Goal: Information Seeking & Learning: Learn about a topic

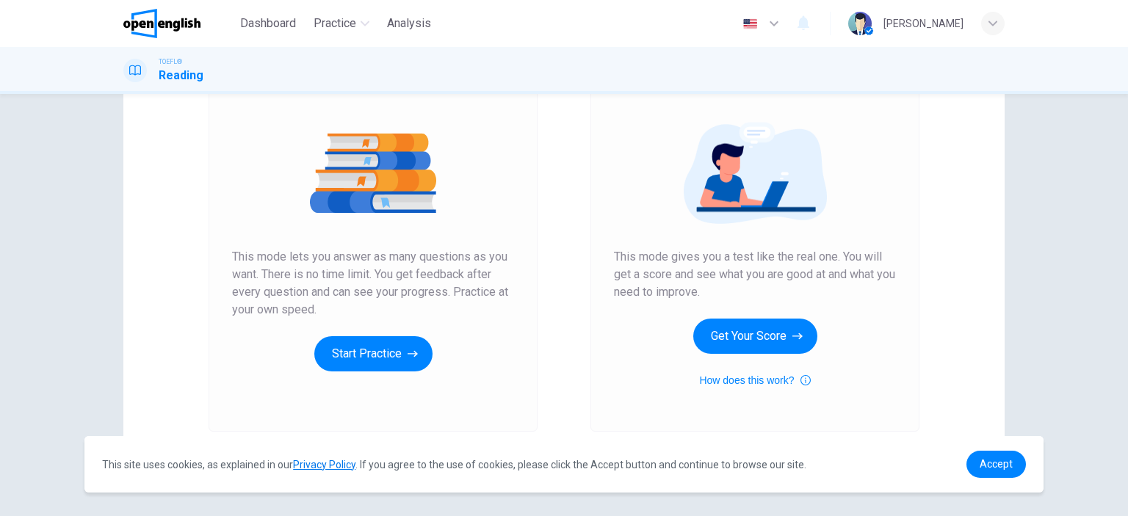
scroll to position [147, 0]
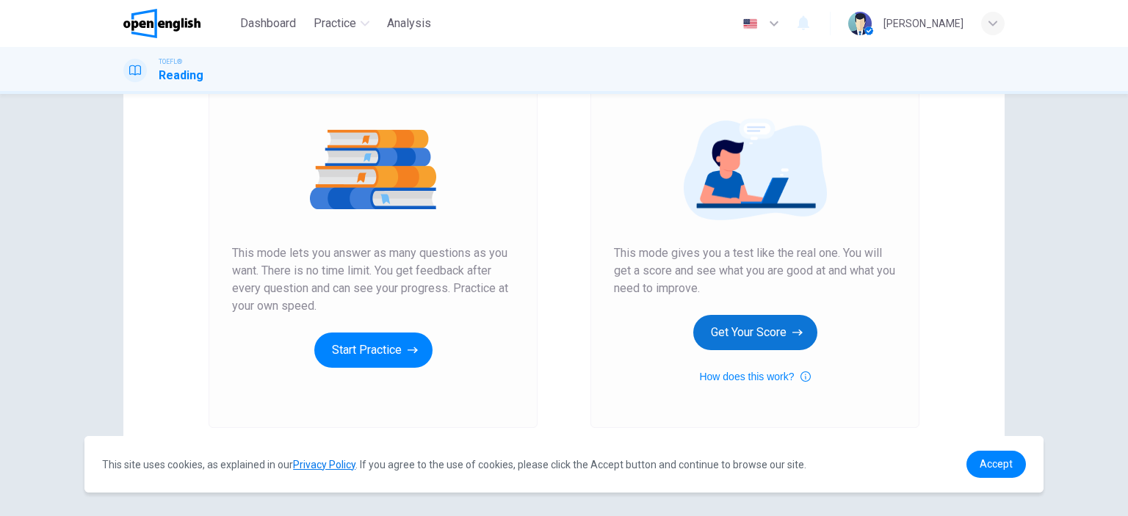
click at [749, 326] on button "Get Your Score" at bounding box center [755, 332] width 124 height 35
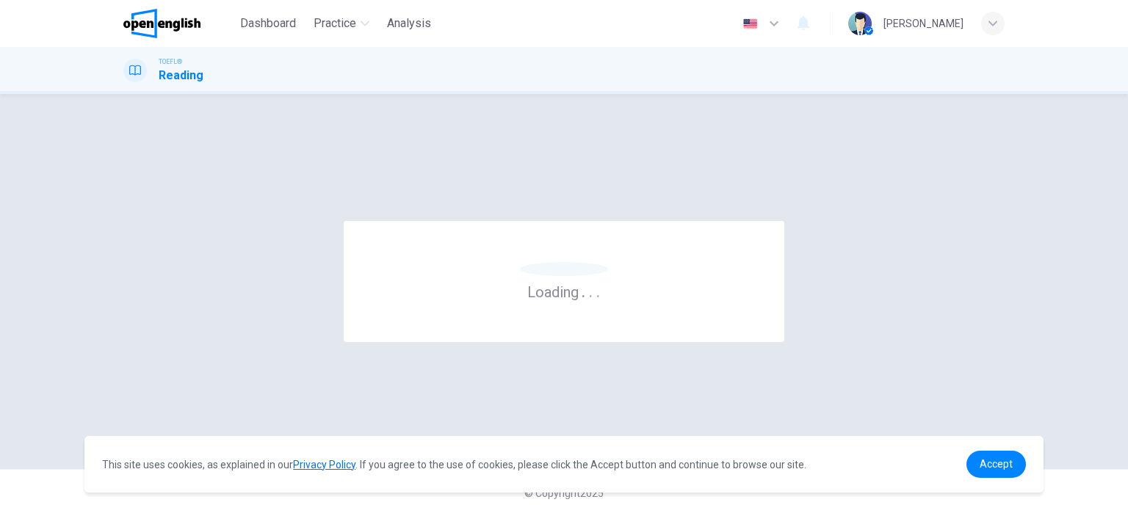
scroll to position [0, 0]
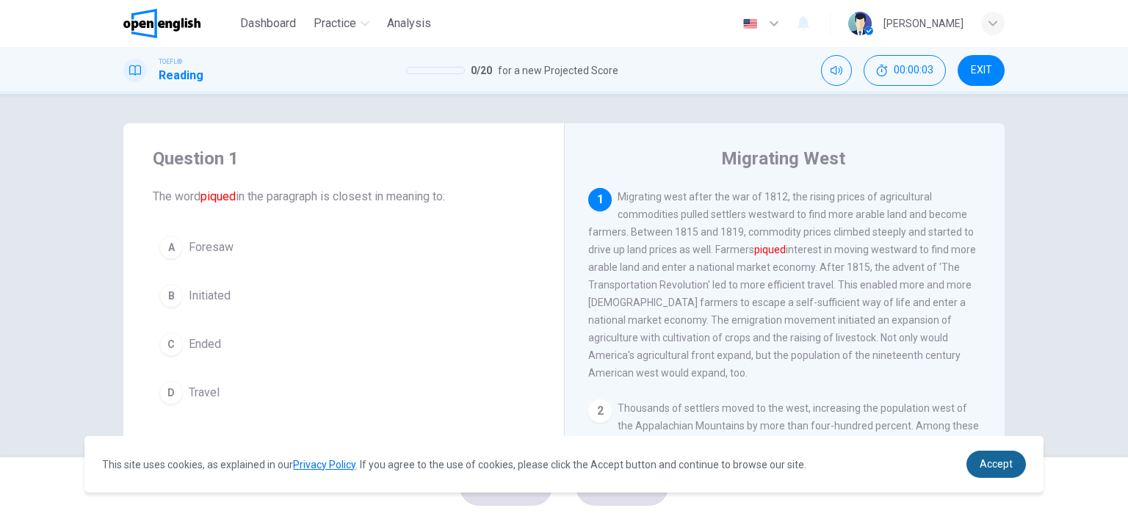
click at [995, 462] on span "Accept" at bounding box center [996, 464] width 33 height 12
click at [167, 299] on div "B" at bounding box center [171, 296] width 24 height 24
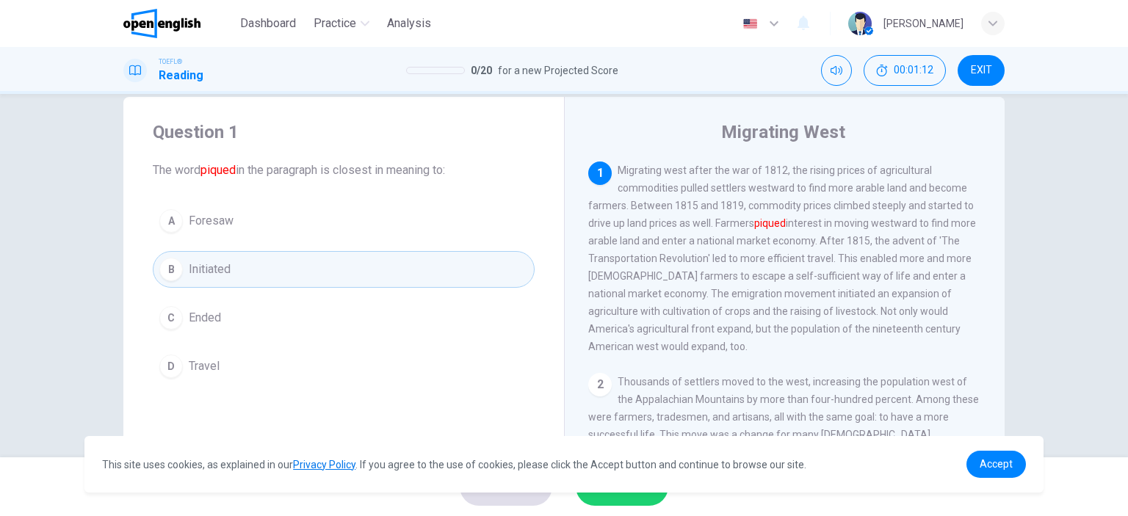
scroll to position [147, 0]
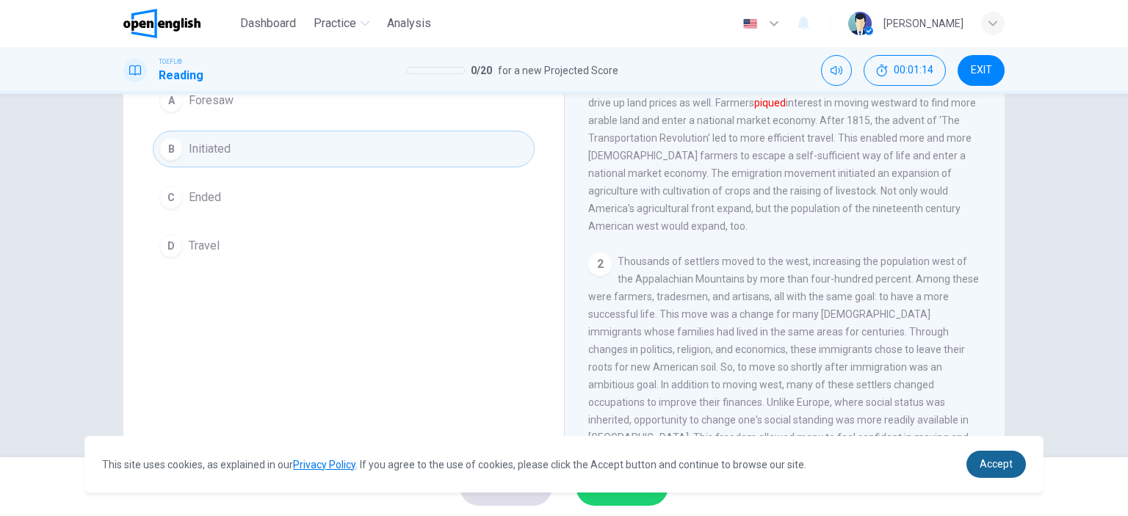
click at [1010, 470] on span "Accept" at bounding box center [996, 464] width 33 height 12
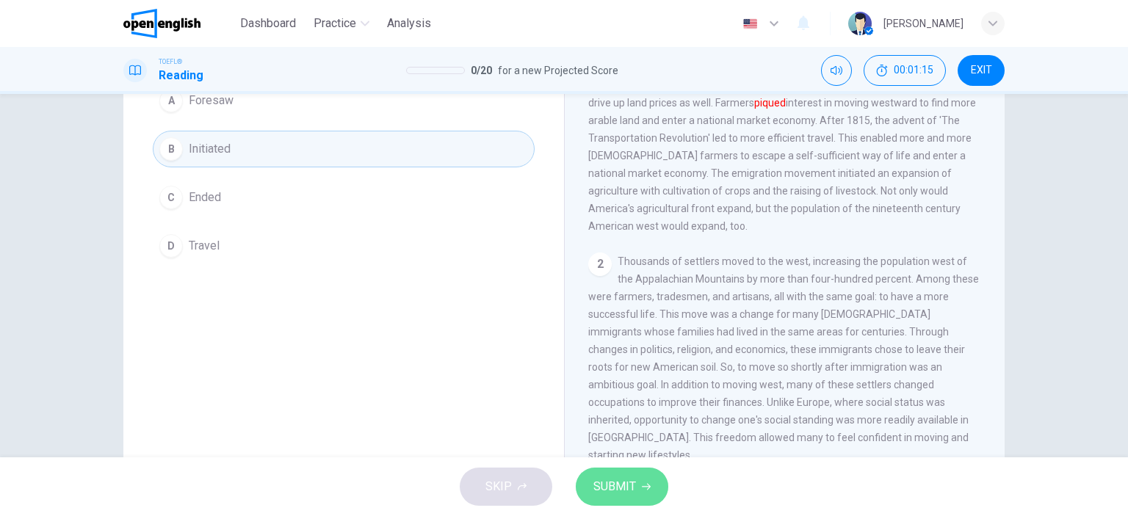
click at [609, 493] on span "SUBMIT" at bounding box center [614, 487] width 43 height 21
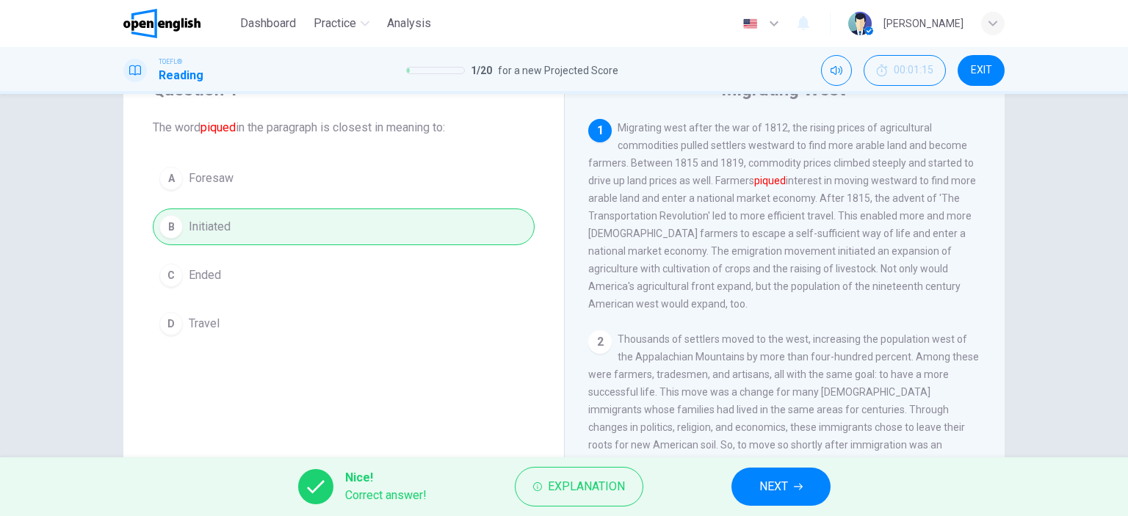
scroll to position [73, 0]
click at [780, 488] on span "NEXT" at bounding box center [773, 487] width 29 height 21
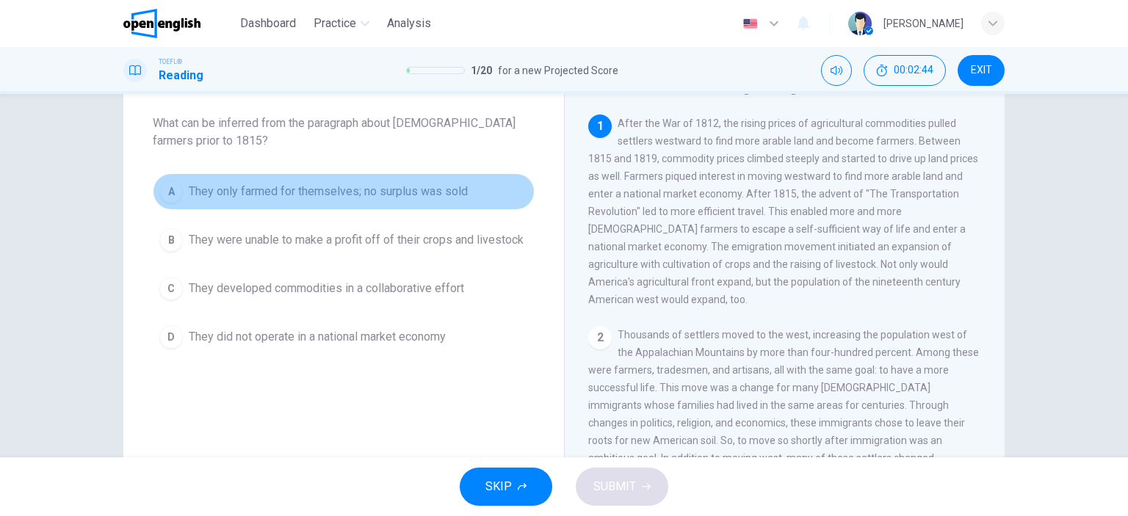
click at [165, 191] on div "A" at bounding box center [171, 192] width 24 height 24
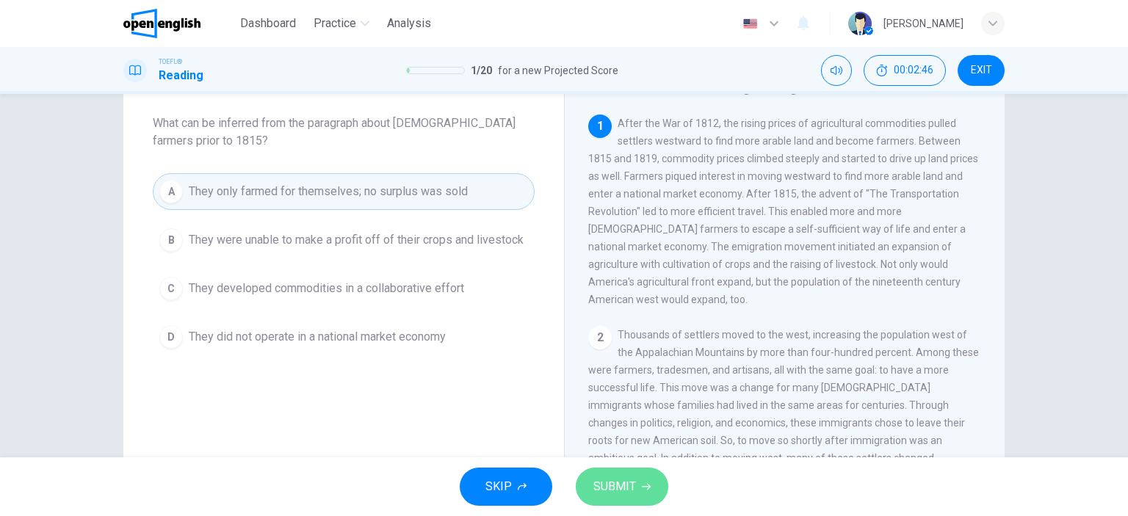
click at [629, 484] on span "SUBMIT" at bounding box center [614, 487] width 43 height 21
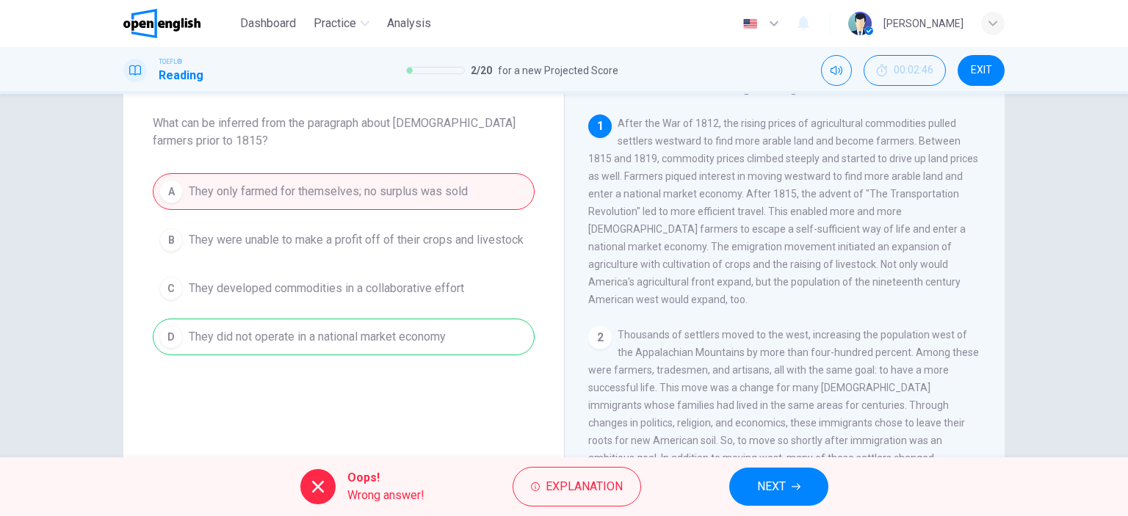
click at [776, 493] on span "NEXT" at bounding box center [771, 487] width 29 height 21
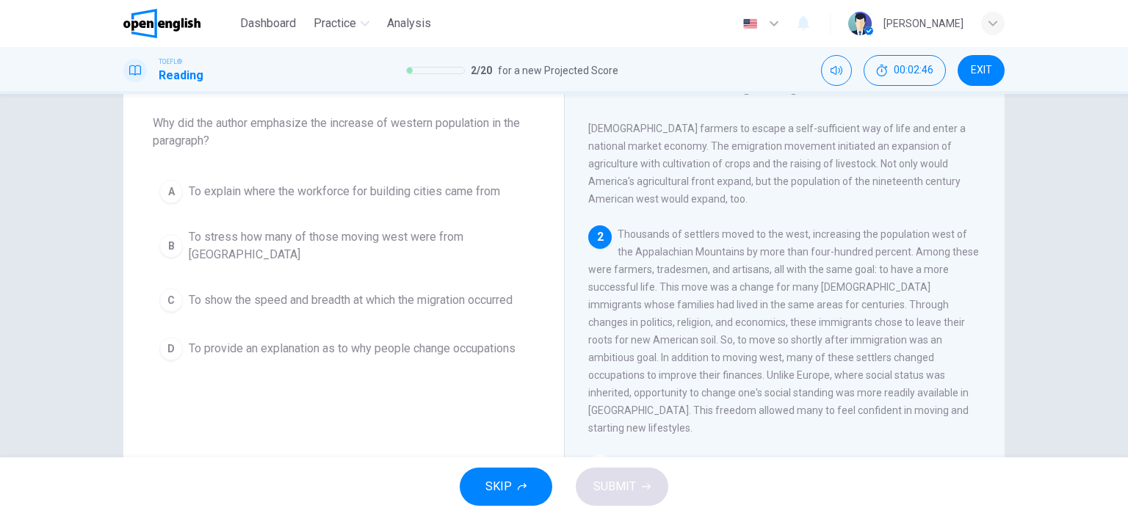
scroll to position [124, 0]
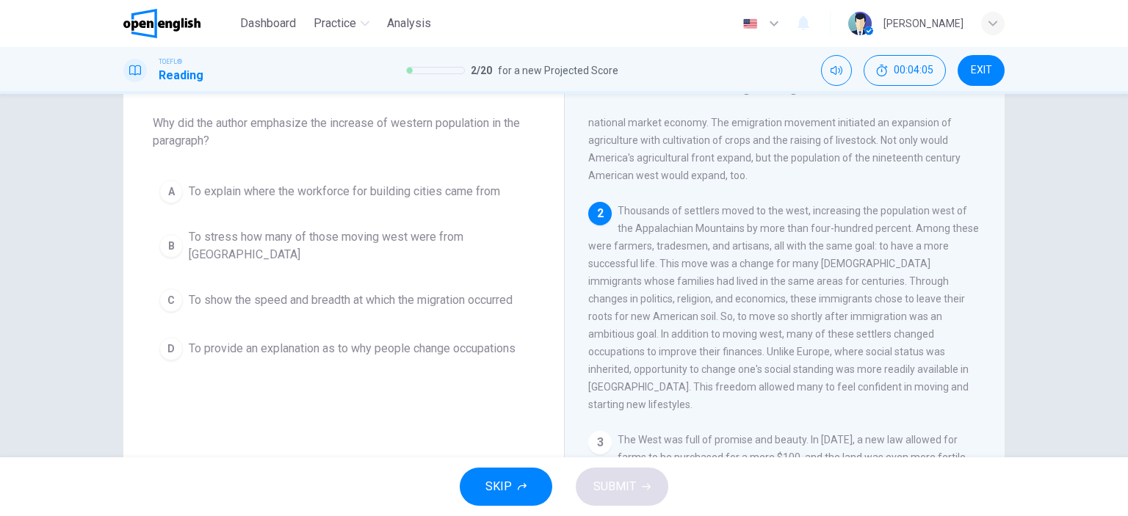
click at [168, 338] on div "D" at bounding box center [171, 349] width 24 height 24
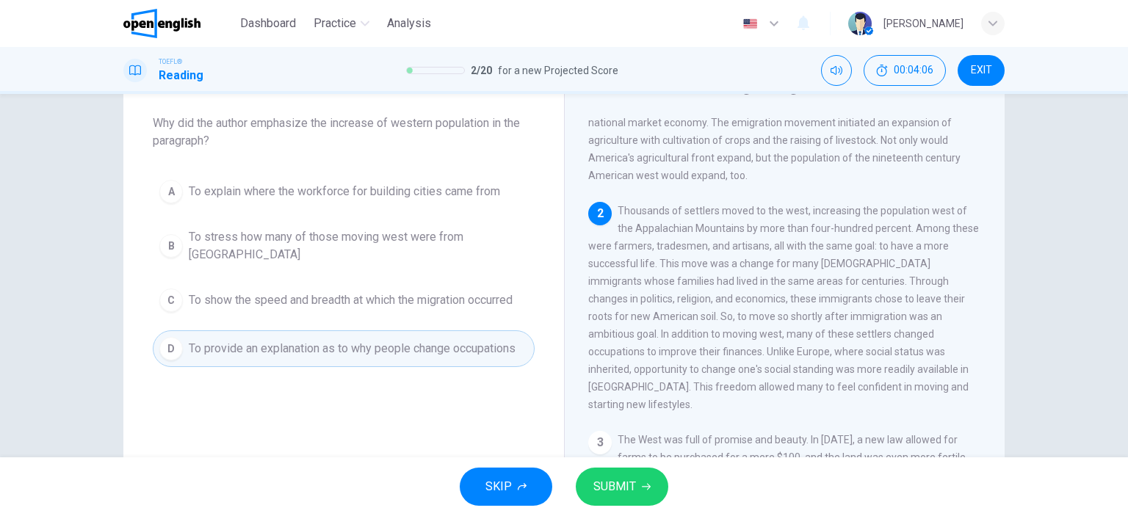
click at [613, 484] on span "SUBMIT" at bounding box center [614, 487] width 43 height 21
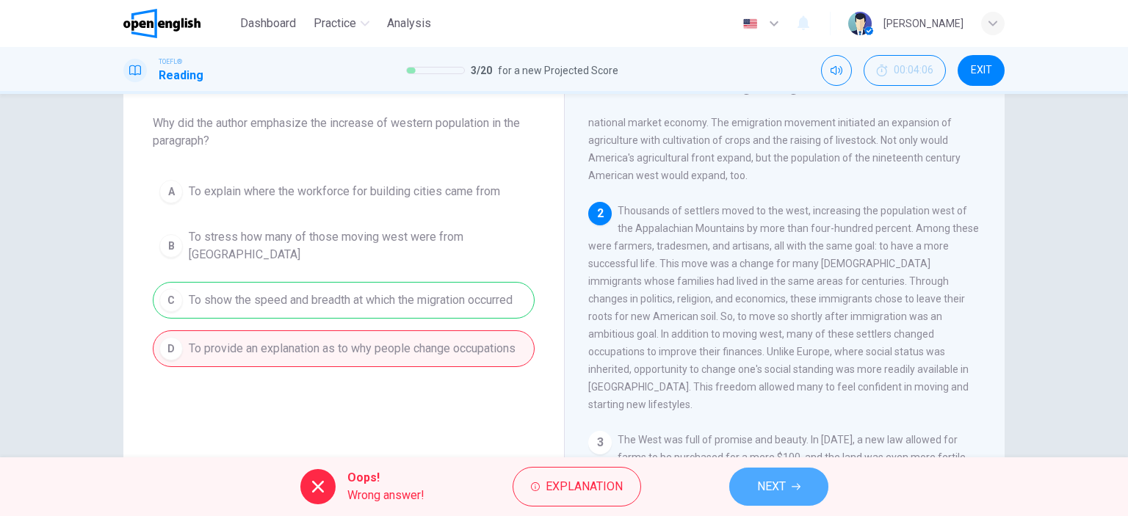
click at [787, 485] on button "NEXT" at bounding box center [778, 487] width 99 height 38
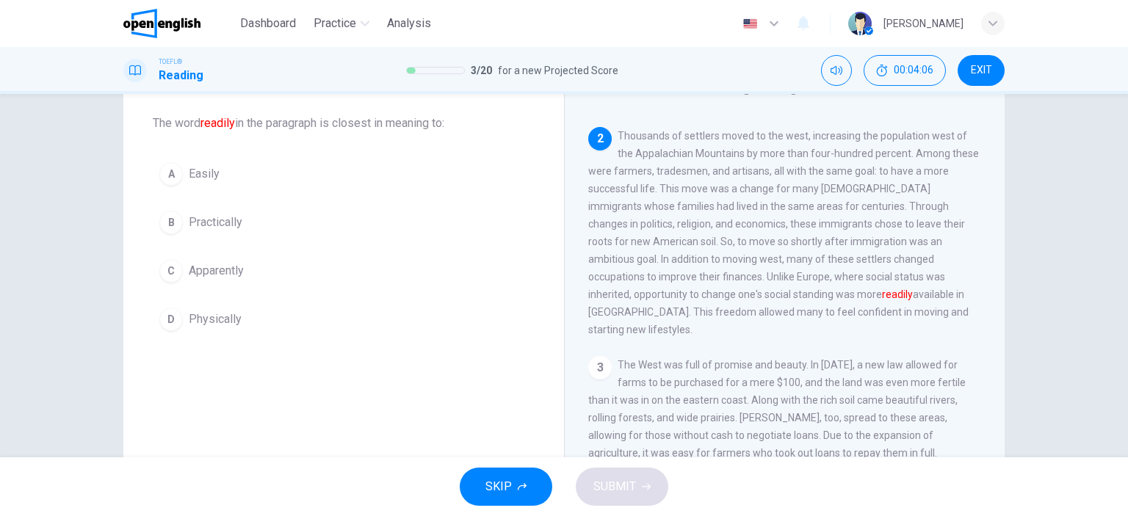
scroll to position [200, 0]
click at [162, 173] on div "A" at bounding box center [171, 174] width 24 height 24
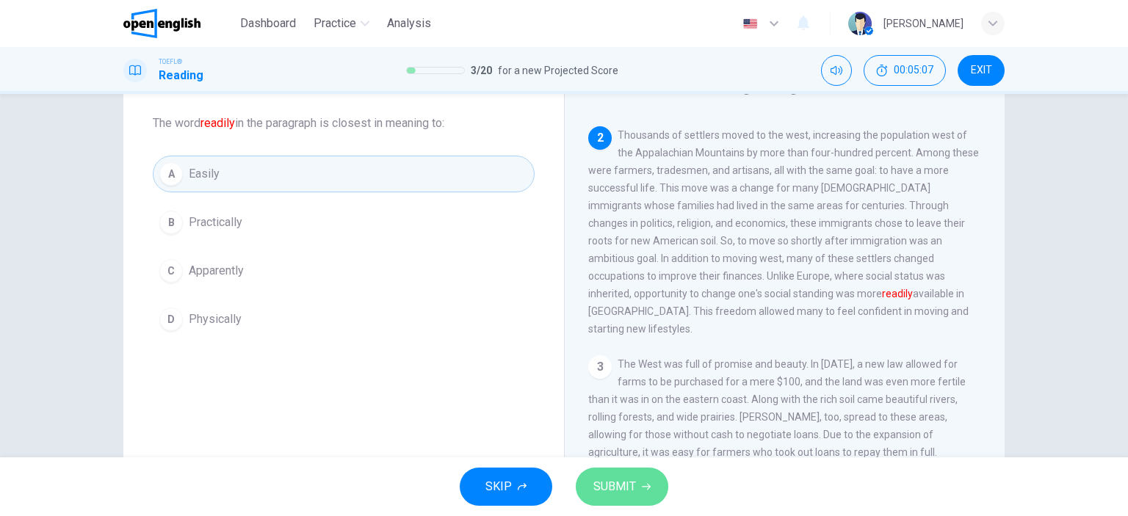
click at [635, 481] on button "SUBMIT" at bounding box center [622, 487] width 93 height 38
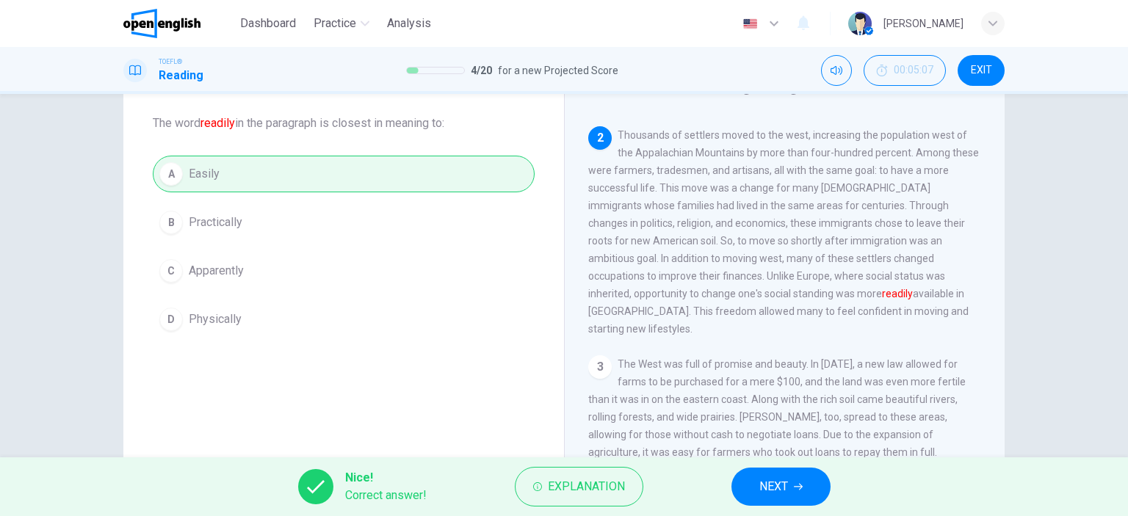
click at [806, 483] on button "NEXT" at bounding box center [781, 487] width 99 height 38
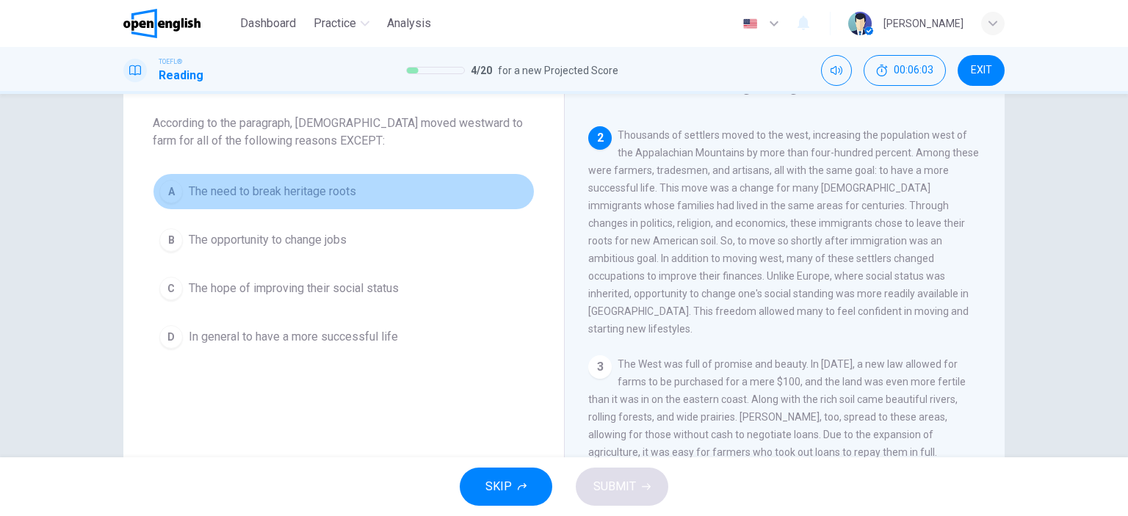
click at [167, 190] on div "A" at bounding box center [171, 192] width 24 height 24
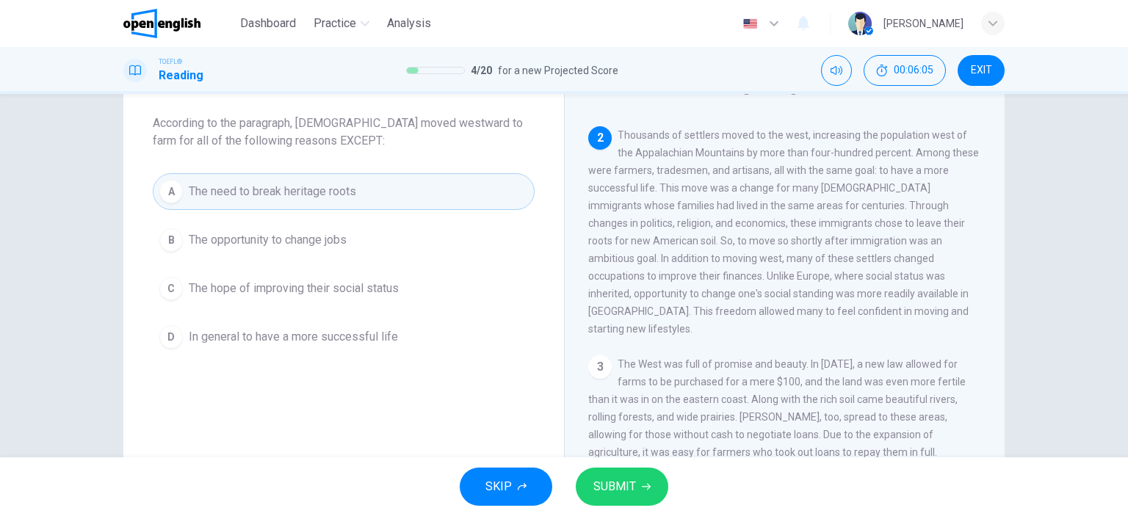
click at [620, 484] on span "SUBMIT" at bounding box center [614, 487] width 43 height 21
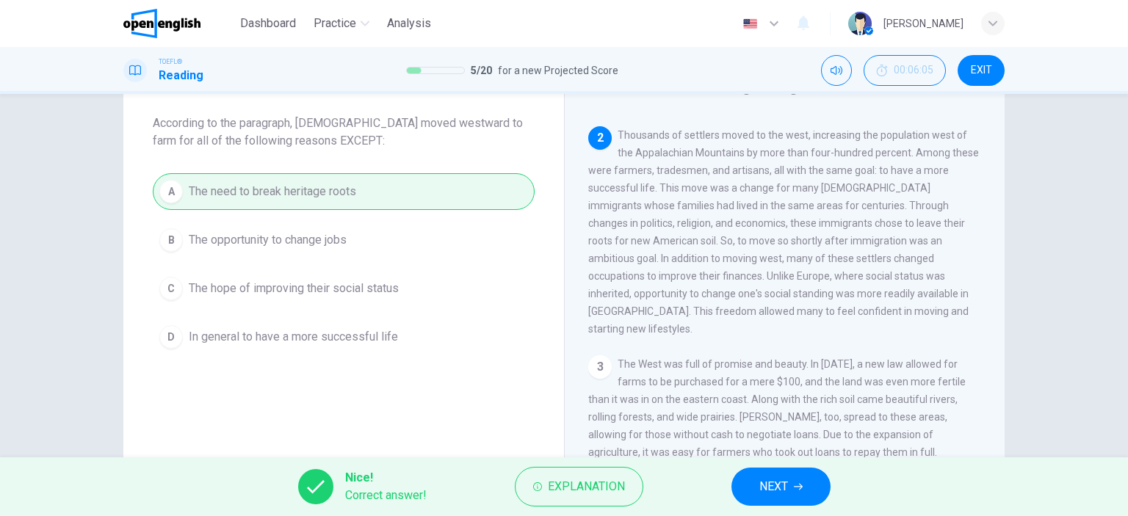
click at [790, 483] on button "NEXT" at bounding box center [781, 487] width 99 height 38
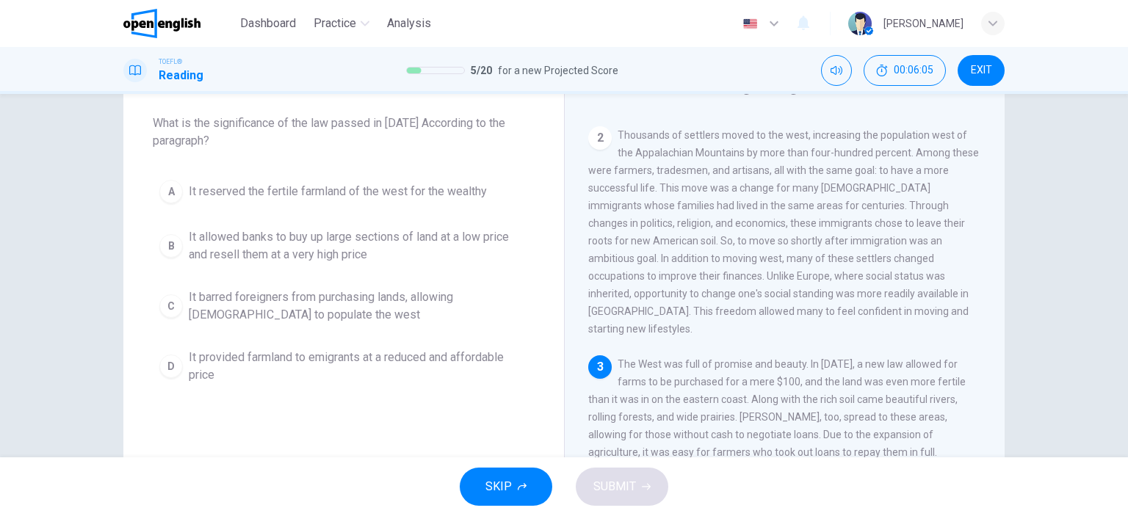
scroll to position [251, 0]
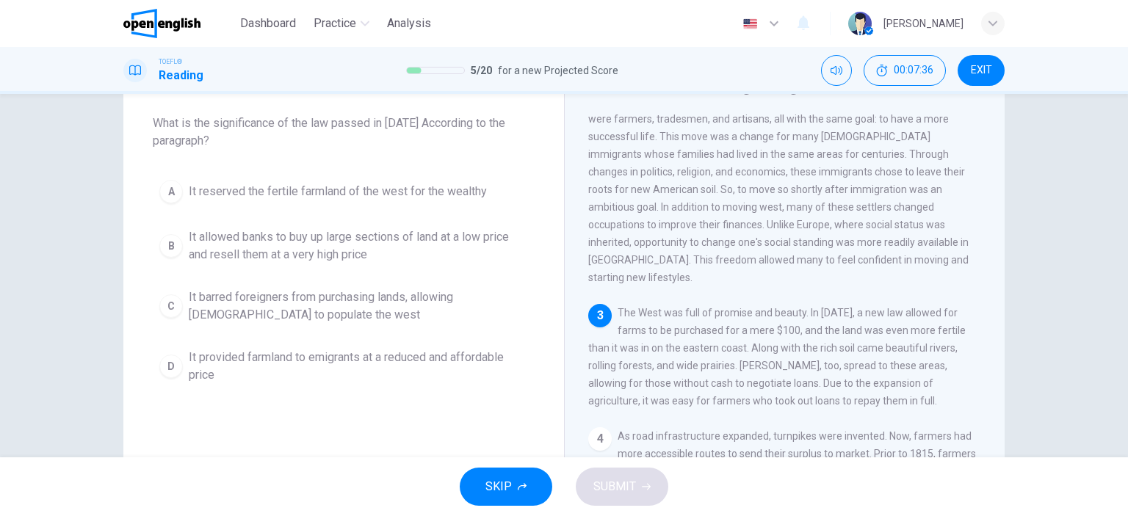
click at [171, 249] on div "B" at bounding box center [171, 246] width 24 height 24
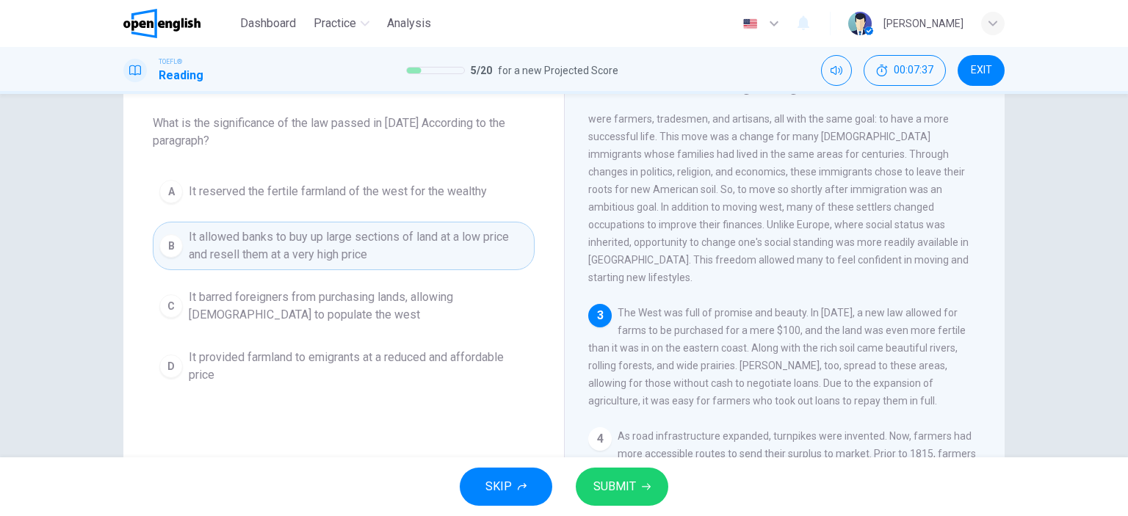
click at [621, 477] on span "SUBMIT" at bounding box center [614, 487] width 43 height 21
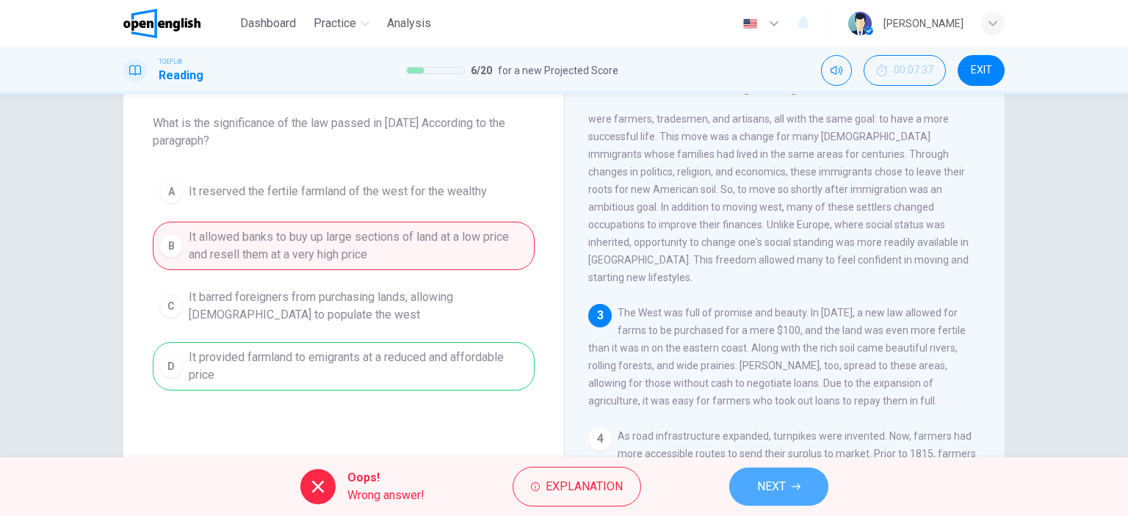
click at [777, 484] on span "NEXT" at bounding box center [771, 487] width 29 height 21
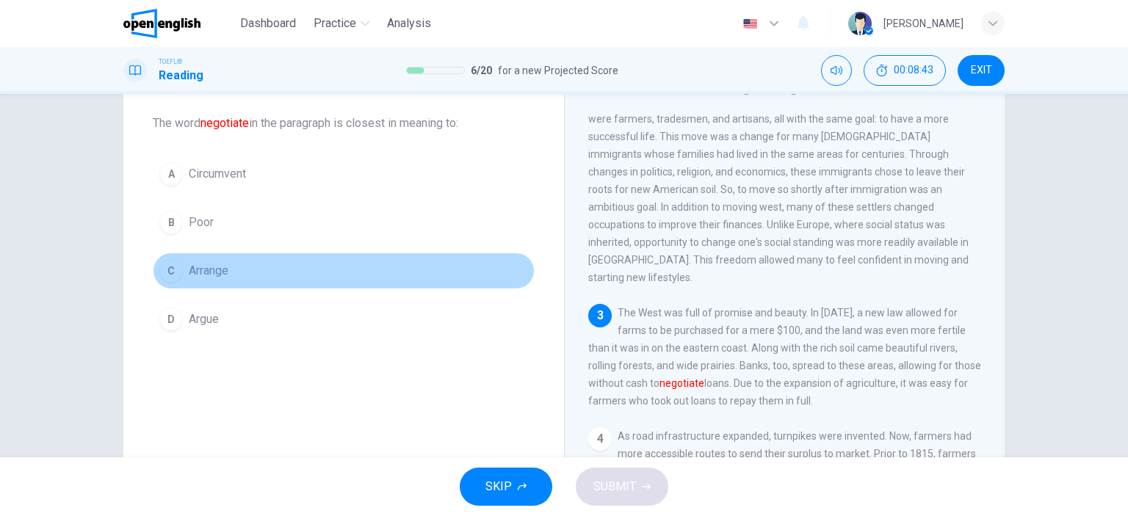
click at [167, 272] on div "C" at bounding box center [171, 271] width 24 height 24
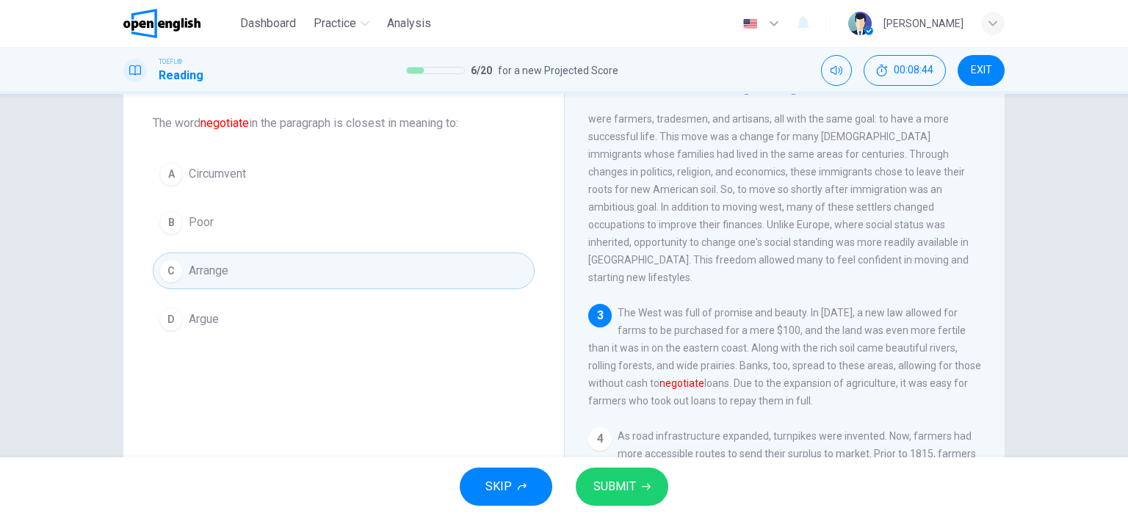
click at [629, 485] on span "SUBMIT" at bounding box center [614, 487] width 43 height 21
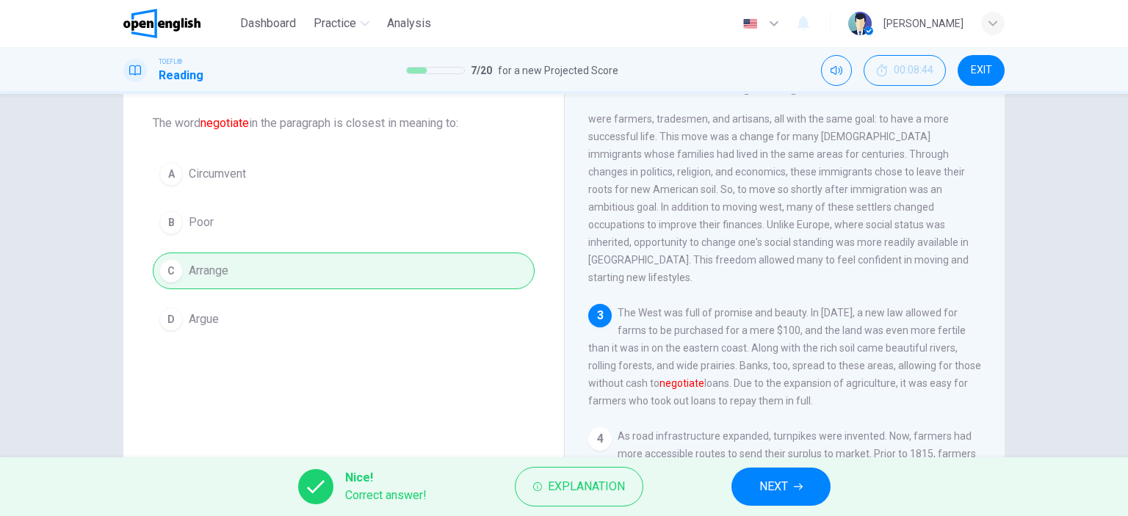
click at [793, 483] on button "NEXT" at bounding box center [781, 487] width 99 height 38
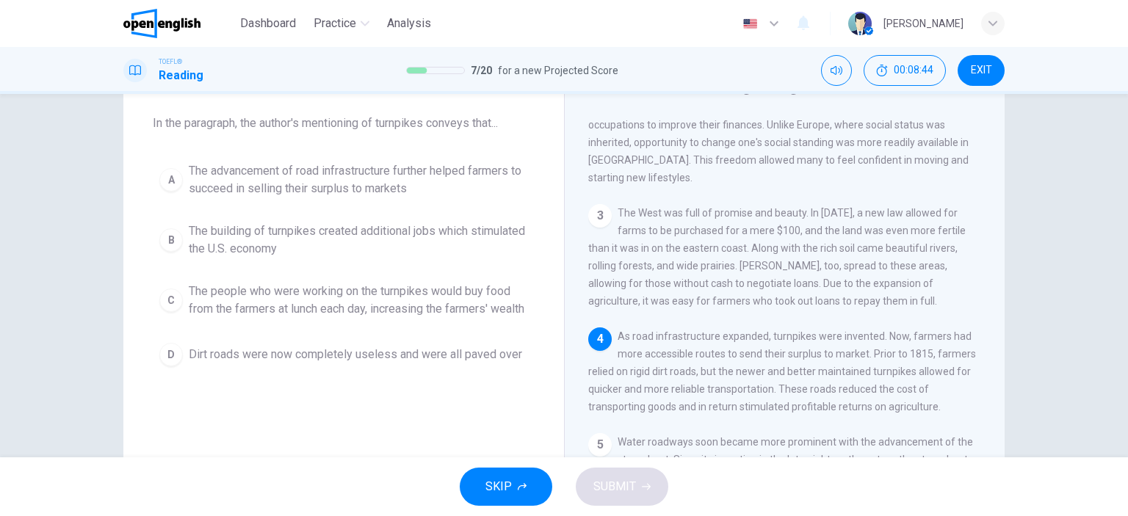
scroll to position [360, 0]
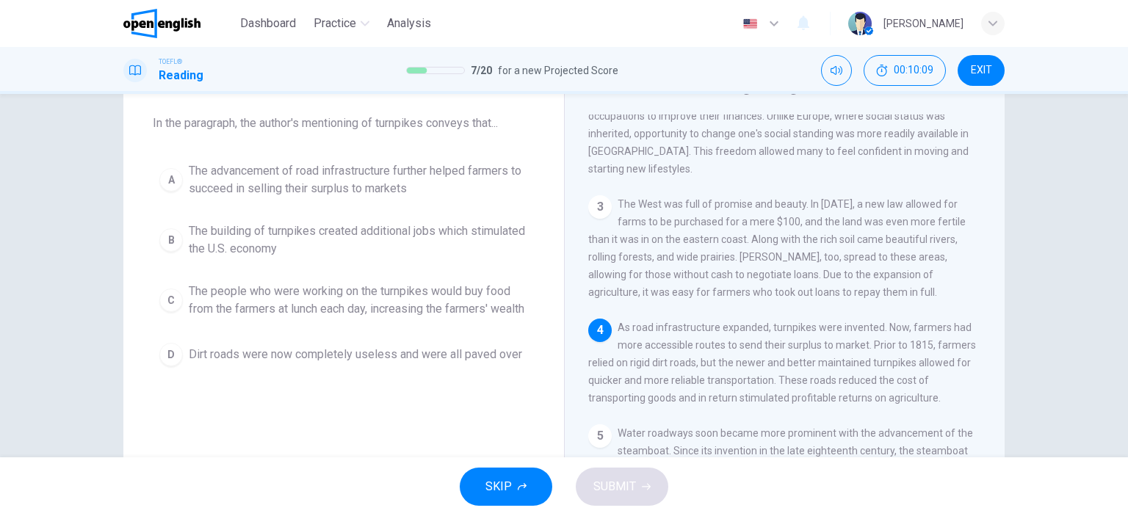
click at [167, 181] on div "A" at bounding box center [171, 180] width 24 height 24
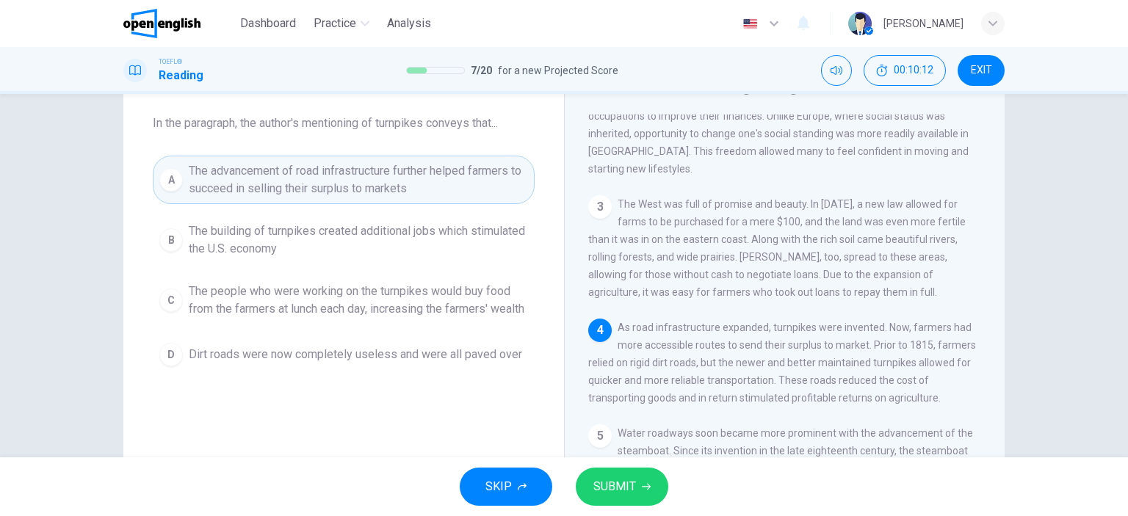
click at [642, 485] on icon "button" at bounding box center [646, 487] width 9 height 9
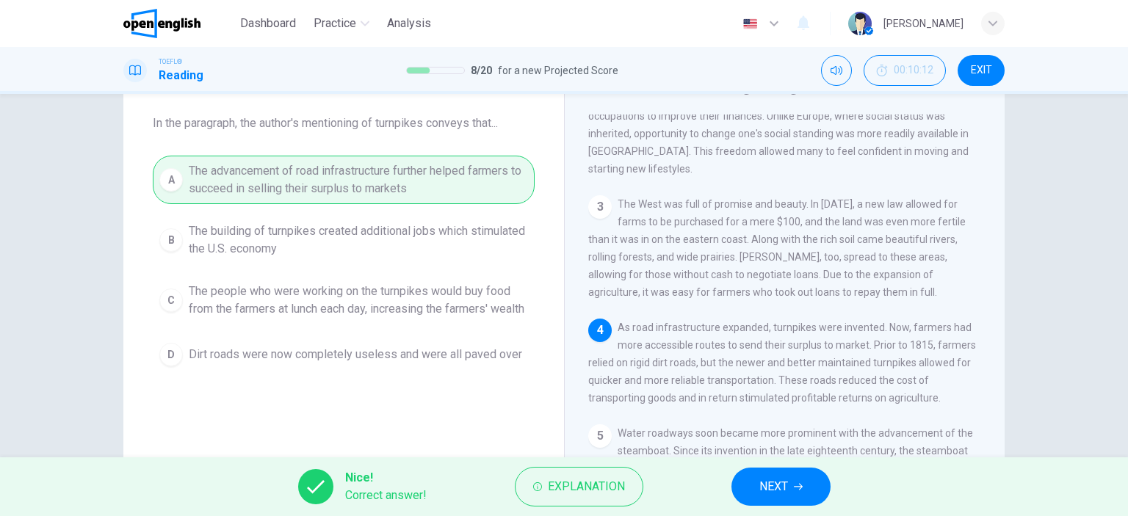
click at [784, 488] on span "NEXT" at bounding box center [773, 487] width 29 height 21
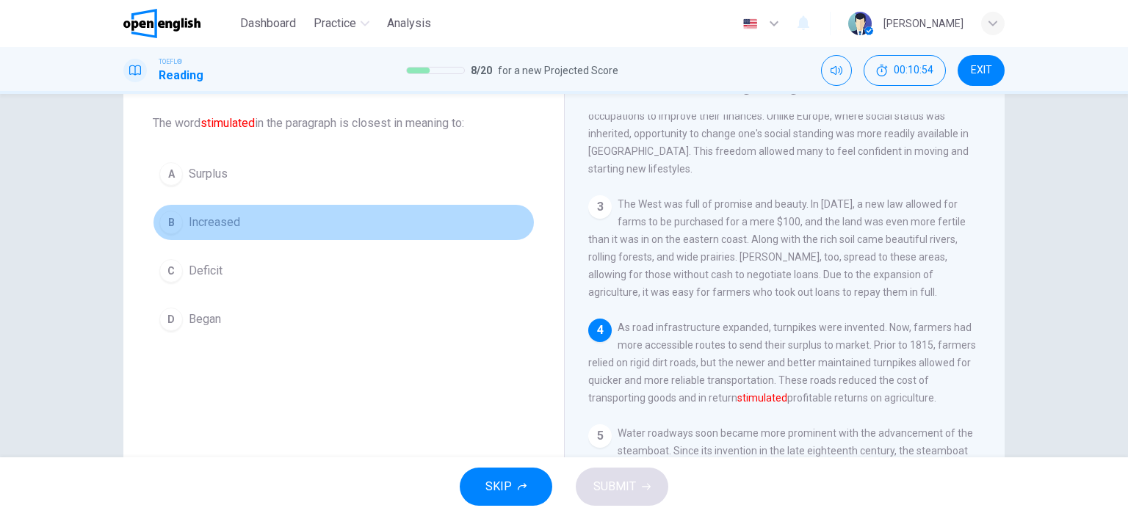
click at [172, 222] on div "B" at bounding box center [171, 223] width 24 height 24
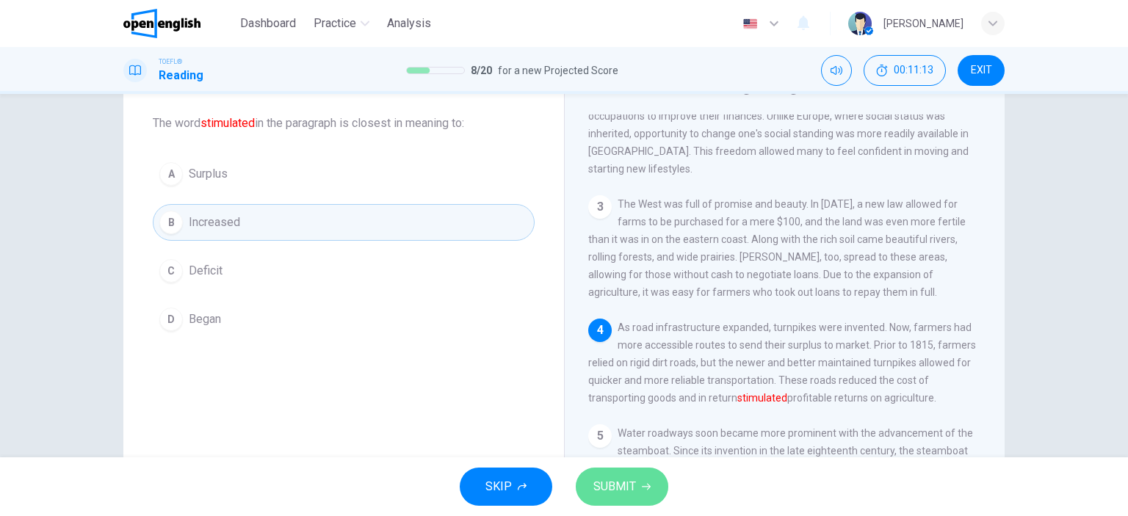
click at [632, 481] on span "SUBMIT" at bounding box center [614, 487] width 43 height 21
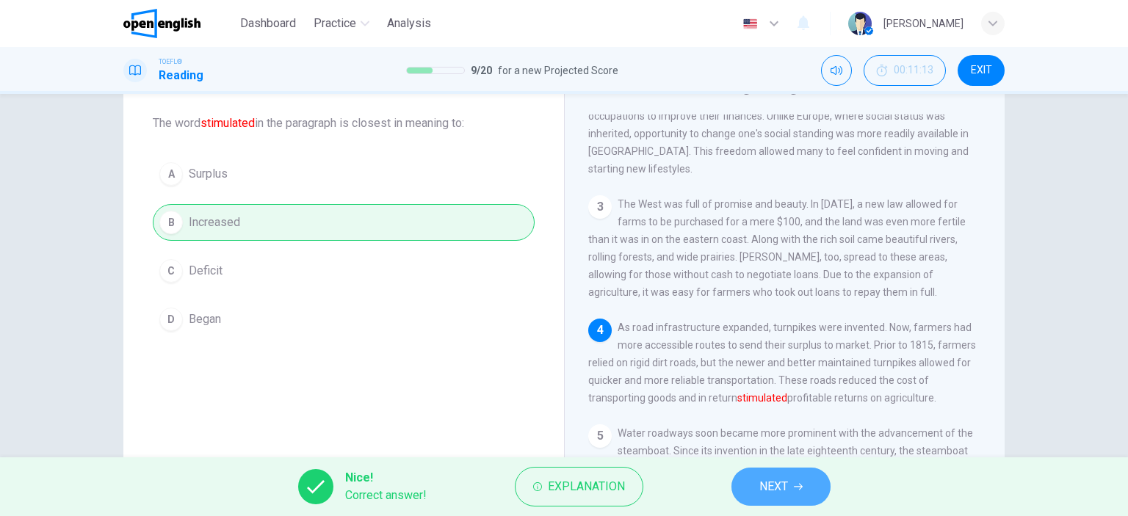
click at [781, 486] on span "NEXT" at bounding box center [773, 487] width 29 height 21
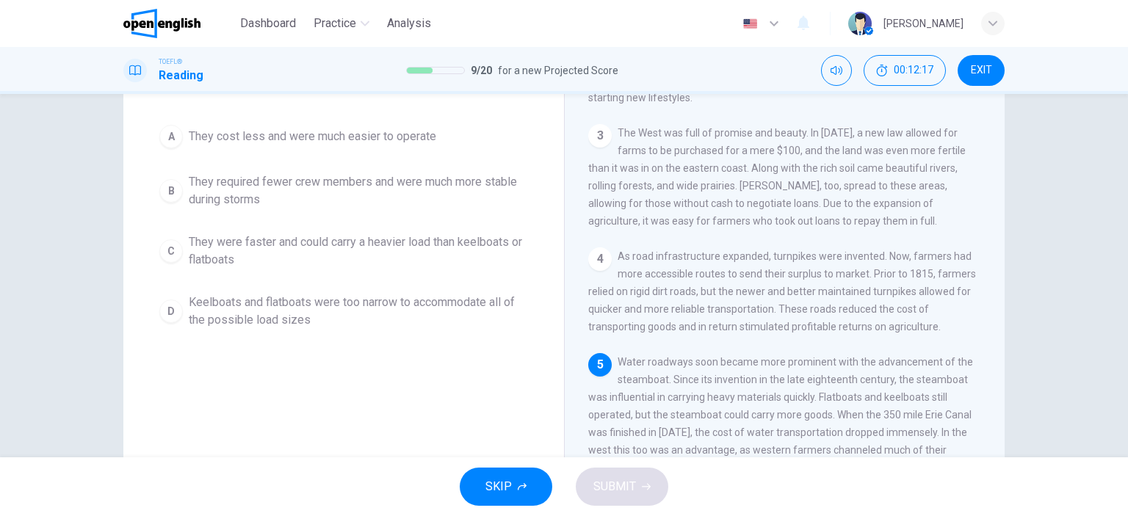
scroll to position [132, 0]
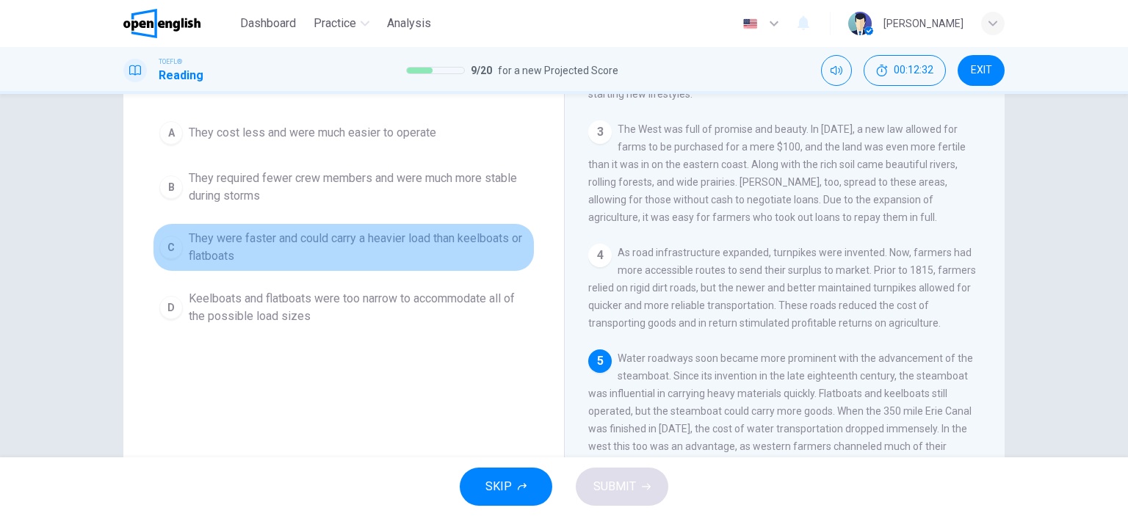
click at [170, 246] on div "C" at bounding box center [171, 248] width 24 height 24
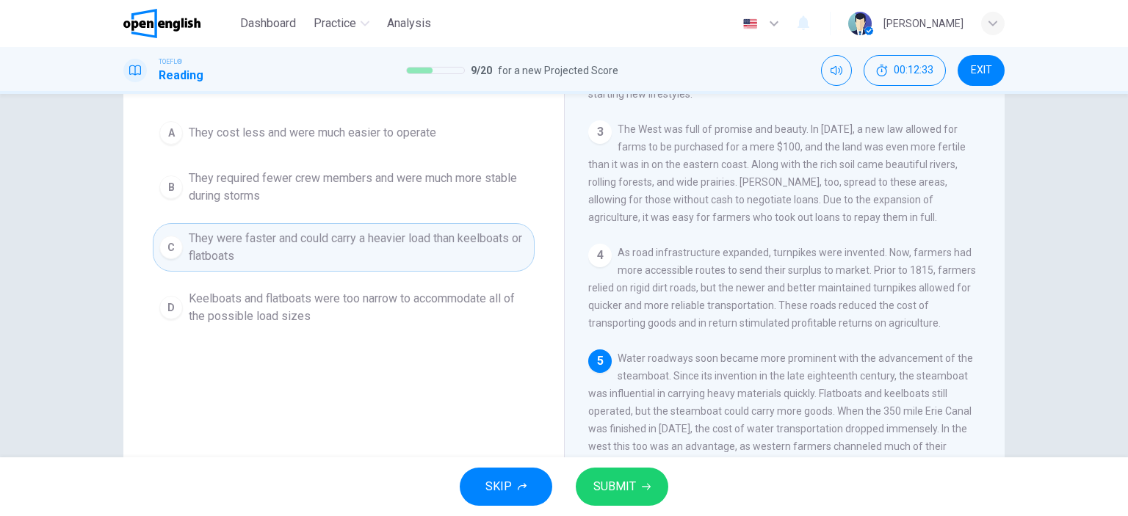
click at [612, 488] on span "SUBMIT" at bounding box center [614, 487] width 43 height 21
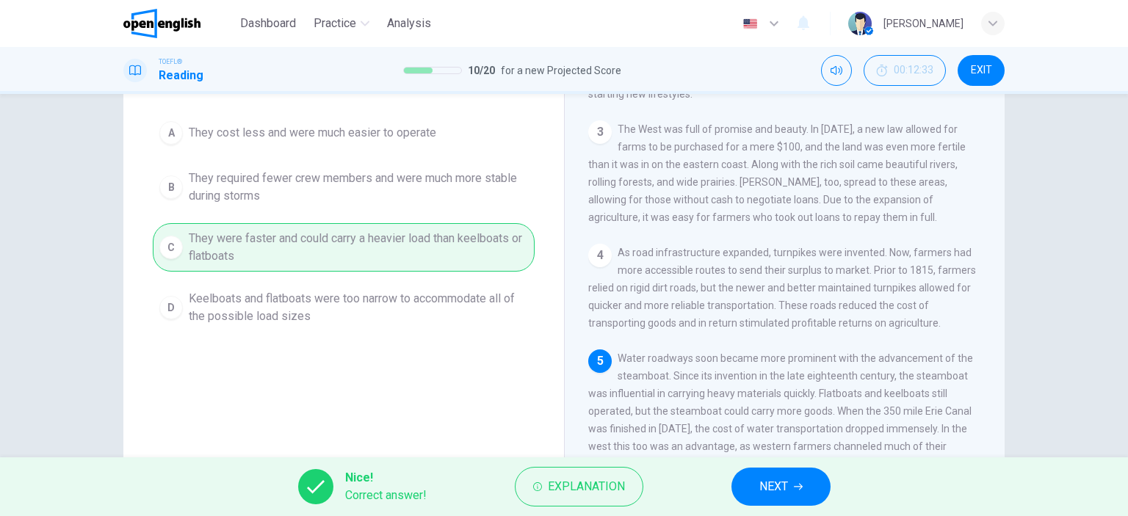
click at [803, 491] on icon "button" at bounding box center [798, 487] width 9 height 9
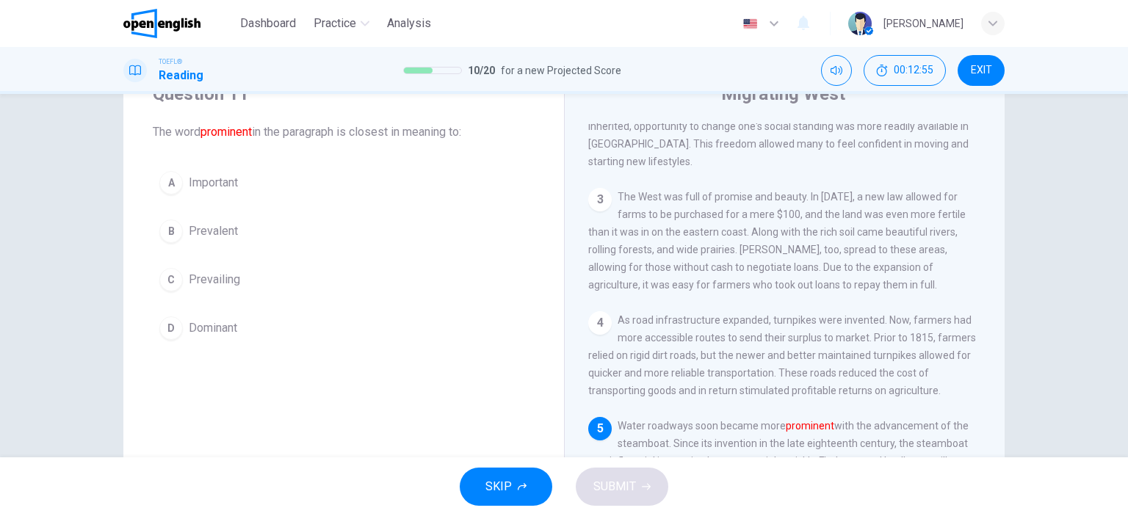
scroll to position [59, 0]
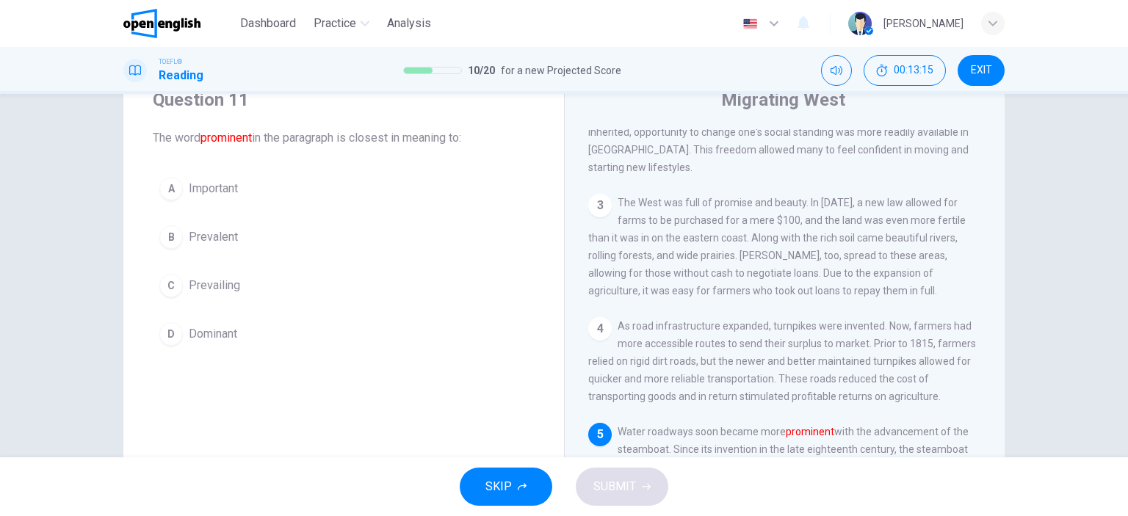
click at [167, 285] on div "C" at bounding box center [171, 286] width 24 height 24
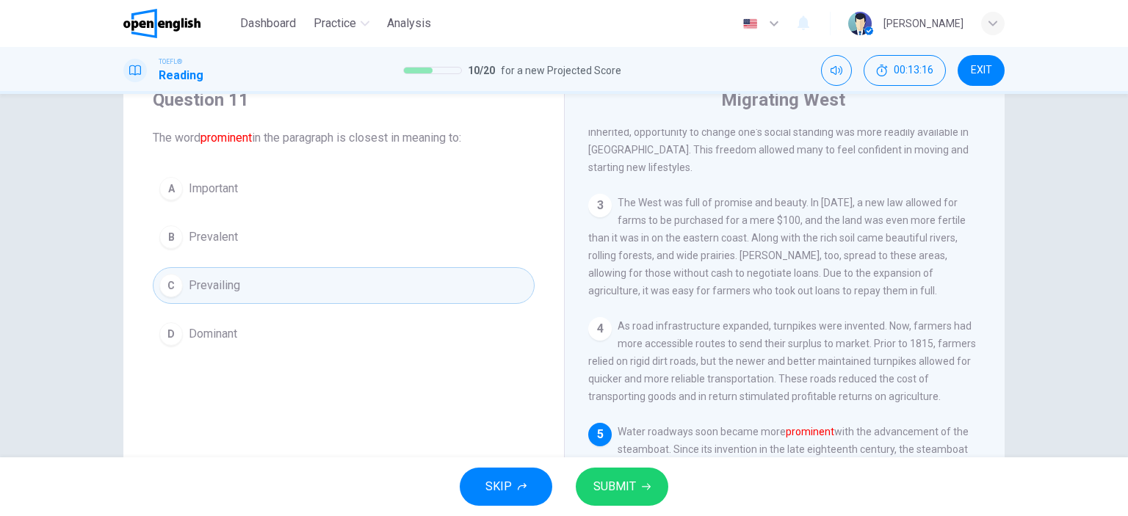
click at [602, 490] on span "SUBMIT" at bounding box center [614, 487] width 43 height 21
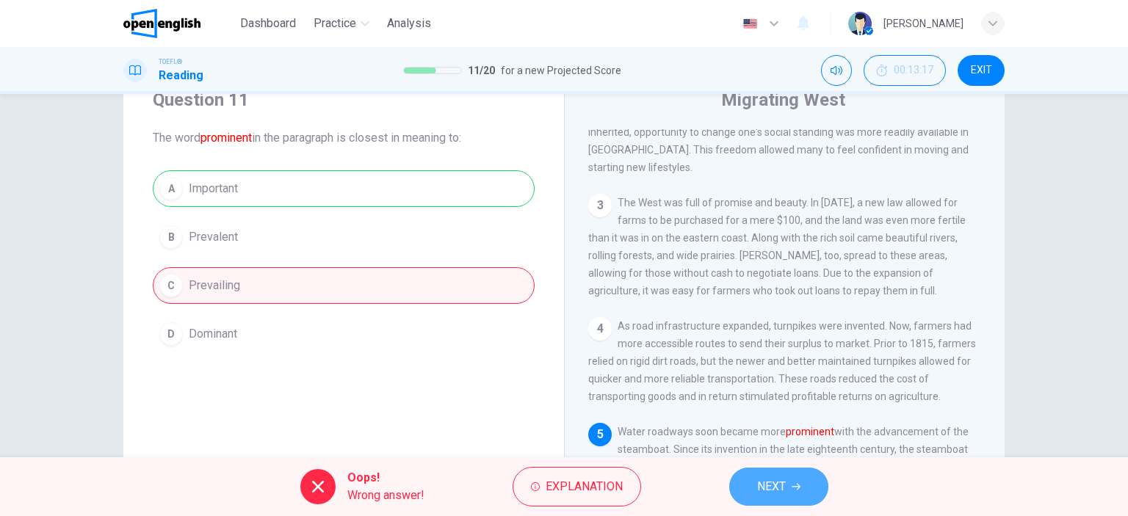
click at [761, 491] on span "NEXT" at bounding box center [771, 487] width 29 height 21
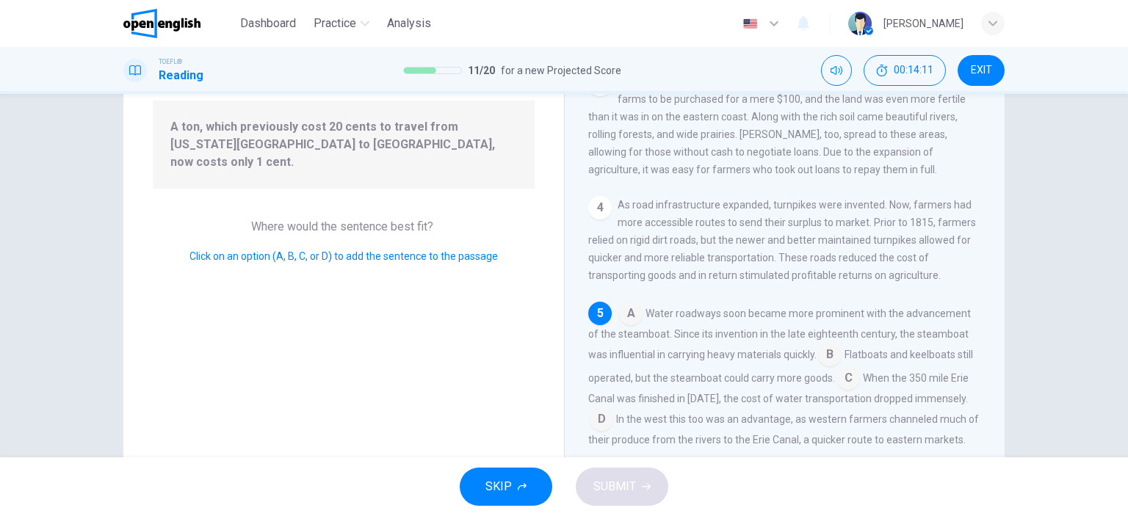
scroll to position [147, 0]
click at [829, 342] on input at bounding box center [830, 354] width 24 height 24
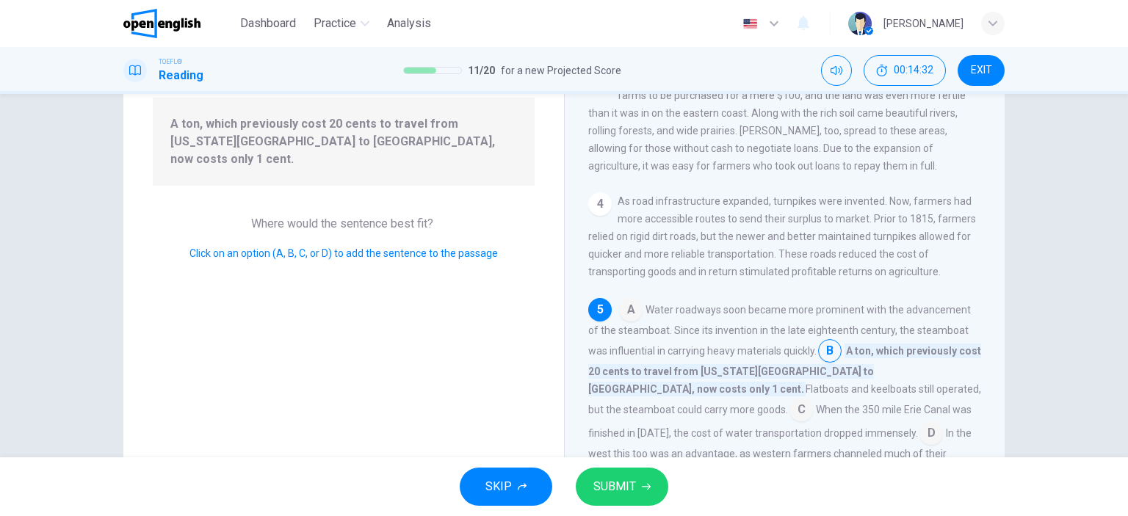
click at [612, 495] on span "SUBMIT" at bounding box center [614, 487] width 43 height 21
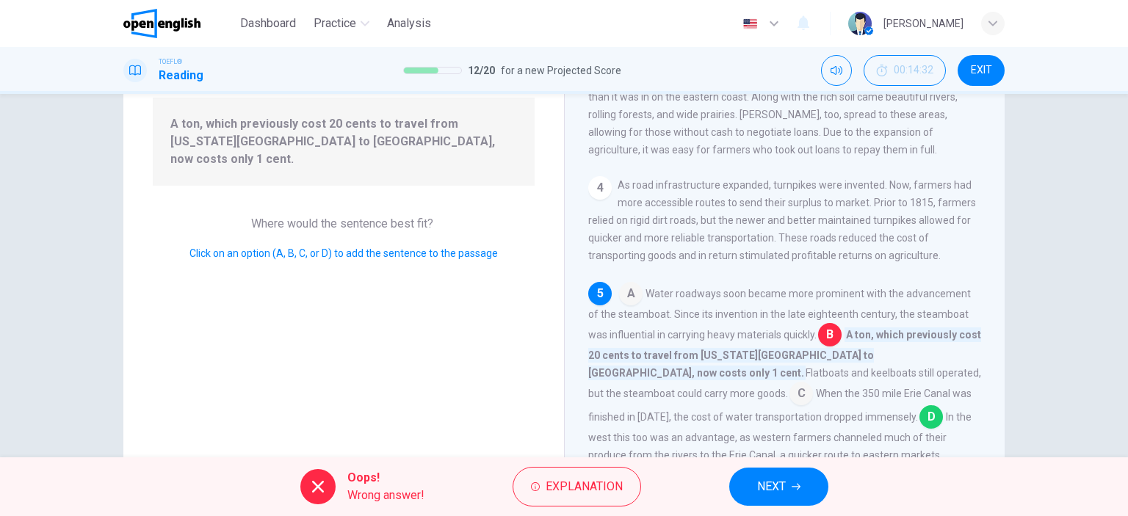
scroll to position [430, 0]
click at [787, 485] on button "NEXT" at bounding box center [778, 487] width 99 height 38
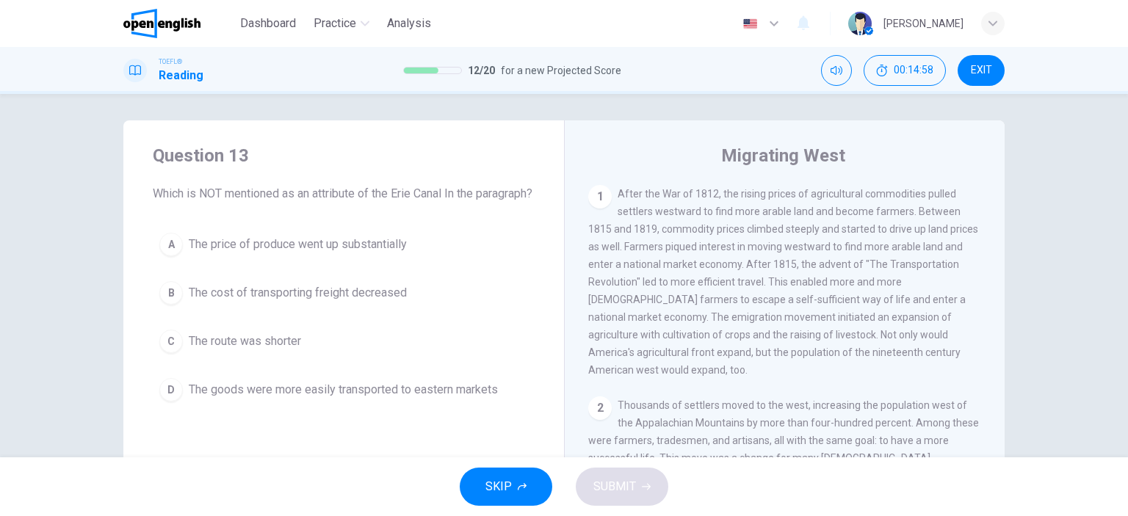
scroll to position [0, 0]
click at [164, 259] on div "A" at bounding box center [171, 248] width 24 height 24
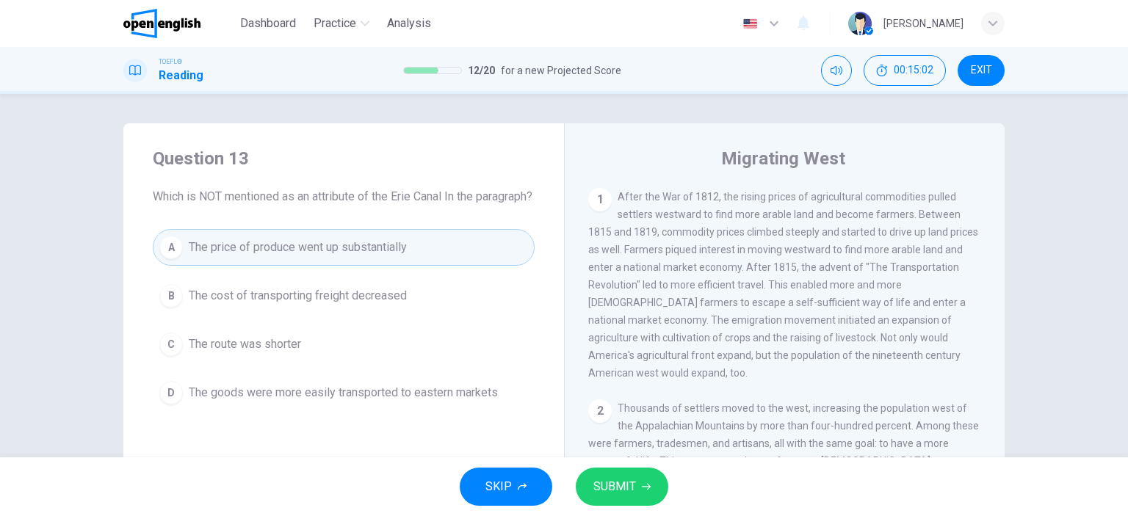
click at [615, 489] on span "SUBMIT" at bounding box center [614, 487] width 43 height 21
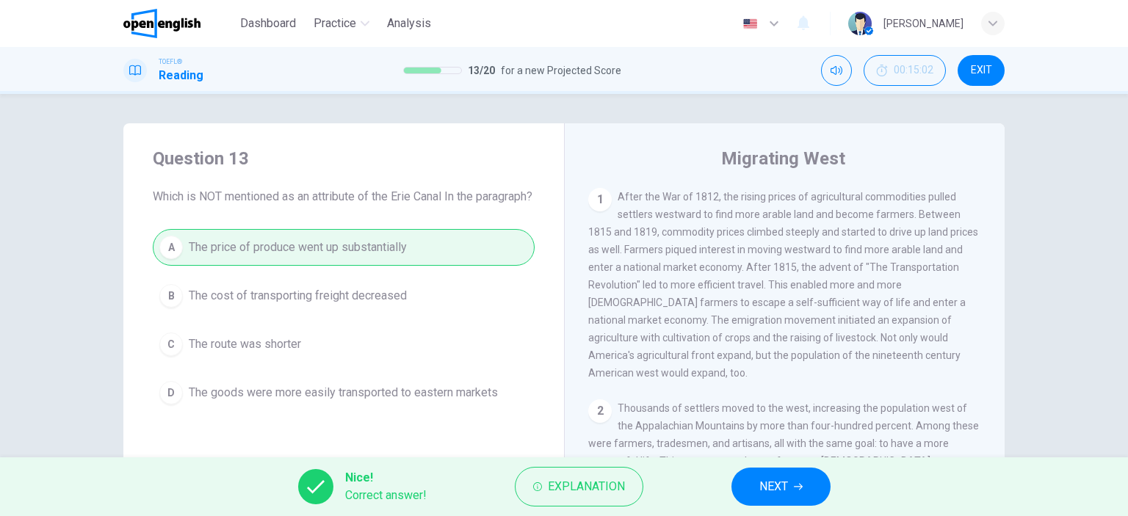
click at [823, 497] on button "NEXT" at bounding box center [781, 487] width 99 height 38
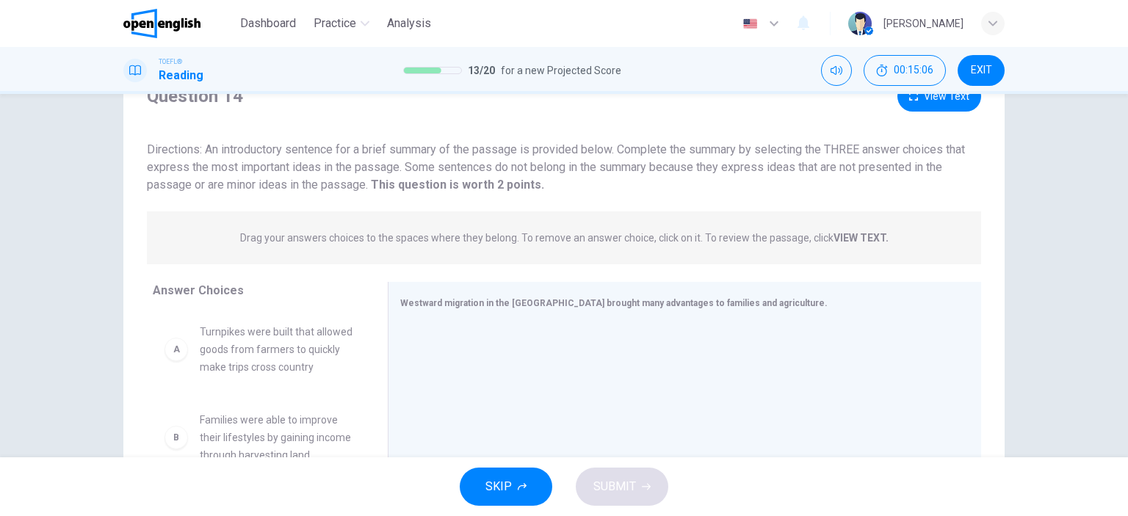
scroll to position [73, 0]
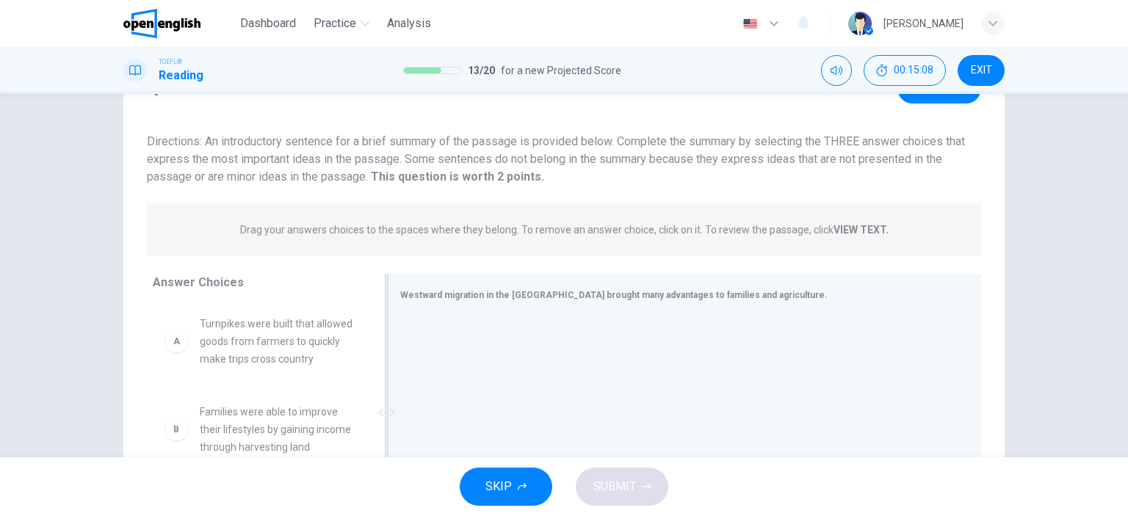
click at [434, 301] on div "Westward migration in the [GEOGRAPHIC_DATA] brought many advantages to families…" at bounding box center [676, 295] width 552 height 18
click at [560, 297] on span "Westward migration in the [GEOGRAPHIC_DATA] brought many advantages to families…" at bounding box center [613, 295] width 427 height 10
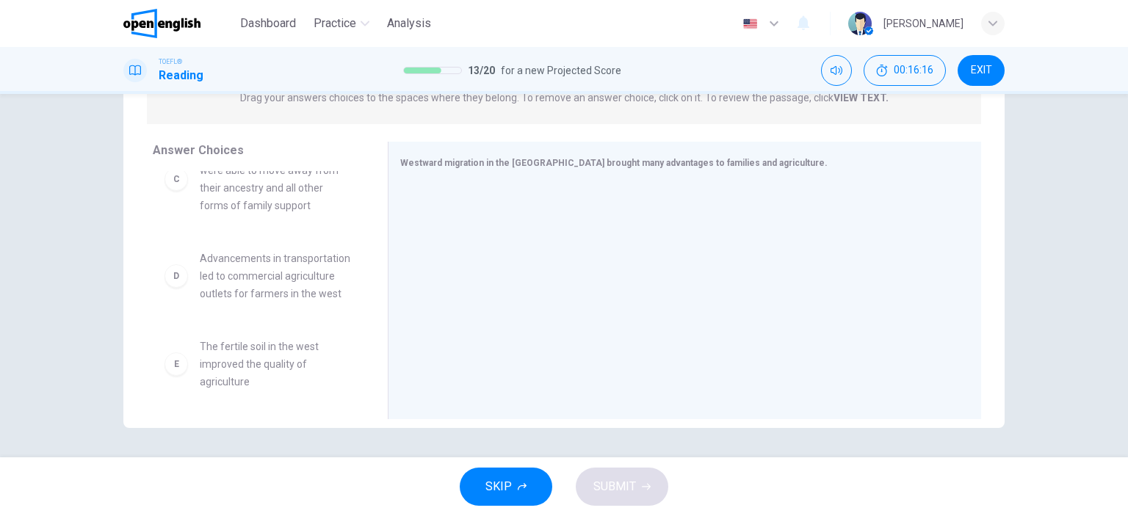
scroll to position [220, 0]
click at [264, 297] on span "Advancements in transportation led to commercial agriculture outlets for farmer…" at bounding box center [276, 271] width 153 height 53
click at [178, 283] on div "D" at bounding box center [177, 271] width 24 height 24
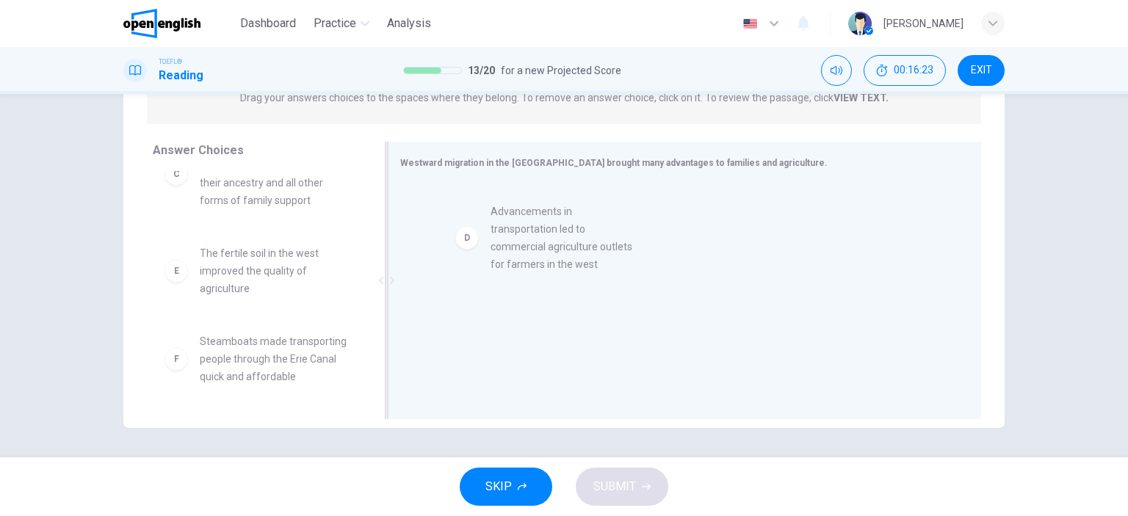
drag, startPoint x: 170, startPoint y: 302, endPoint x: 445, endPoint y: 220, distance: 286.5
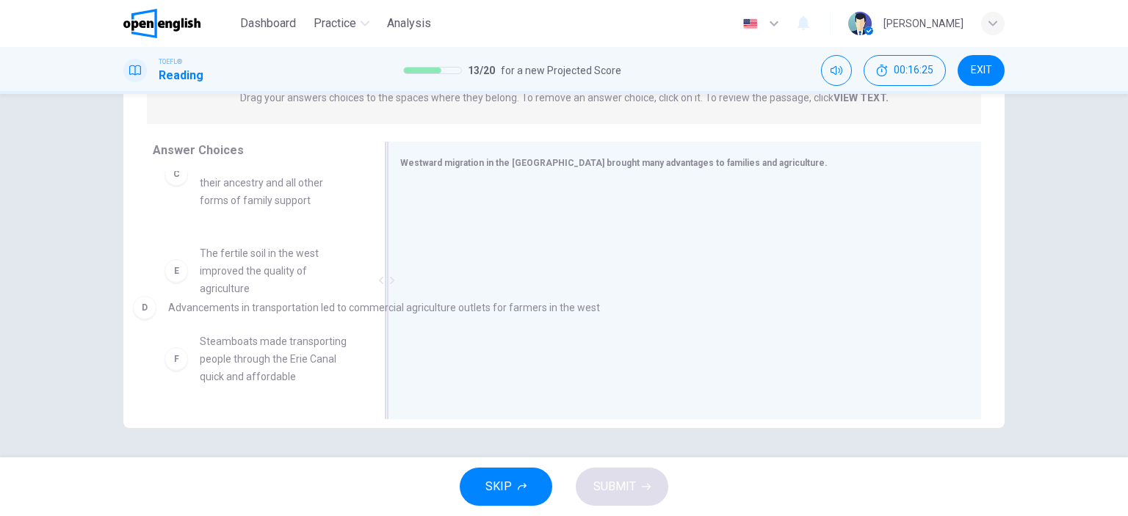
drag, startPoint x: 420, startPoint y: 211, endPoint x: 142, endPoint y: 317, distance: 297.1
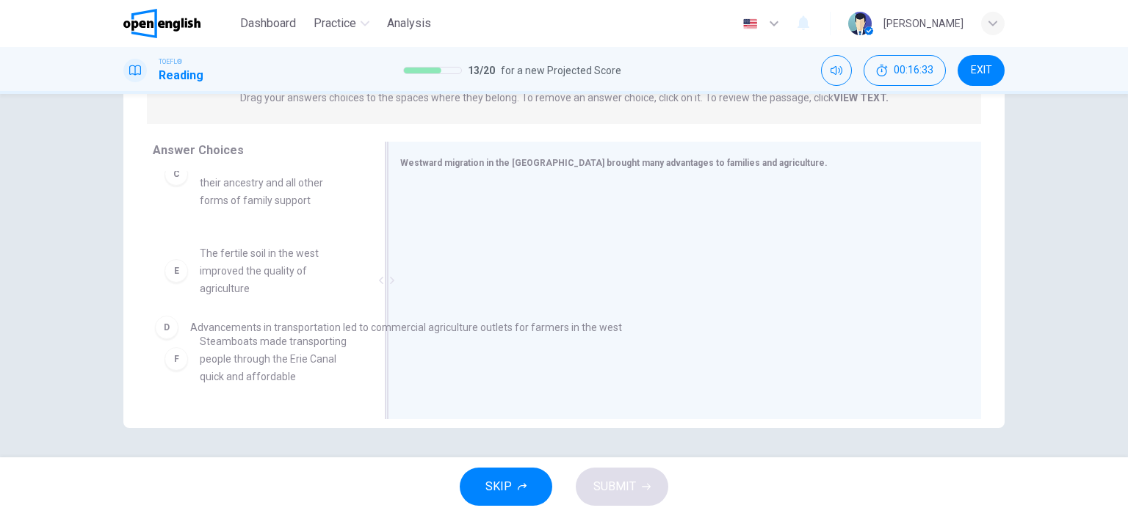
drag, startPoint x: 422, startPoint y: 209, endPoint x: 164, endPoint y: 331, distance: 284.9
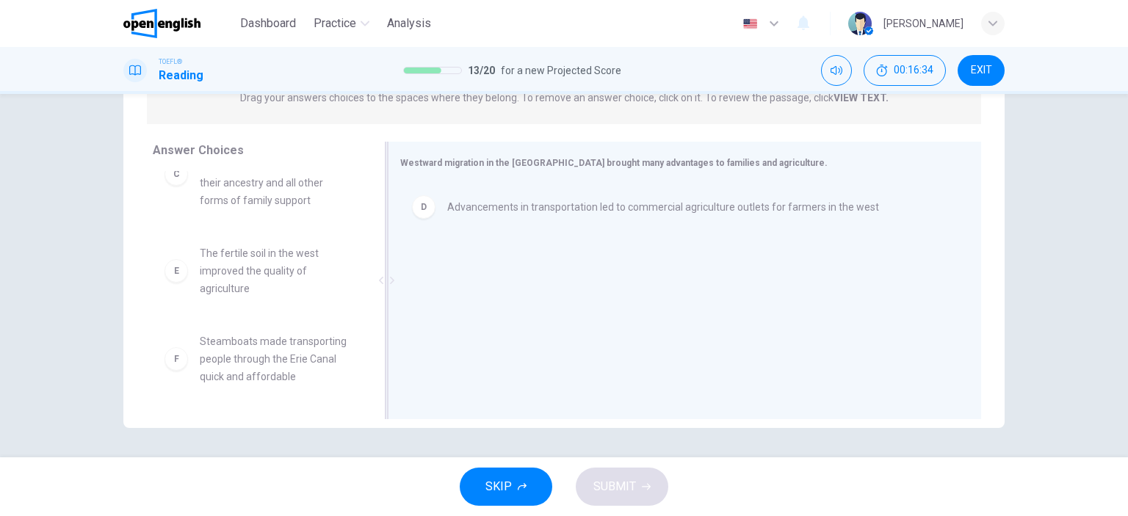
scroll to position [238, 0]
click at [423, 211] on div "D" at bounding box center [424, 207] width 24 height 24
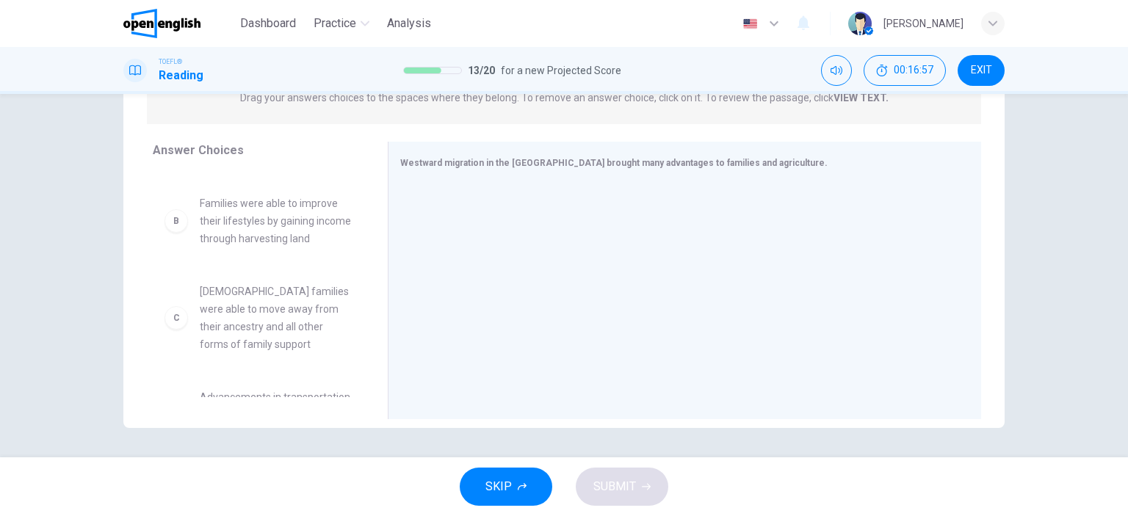
scroll to position [73, 0]
click at [170, 236] on div "B" at bounding box center [177, 224] width 24 height 24
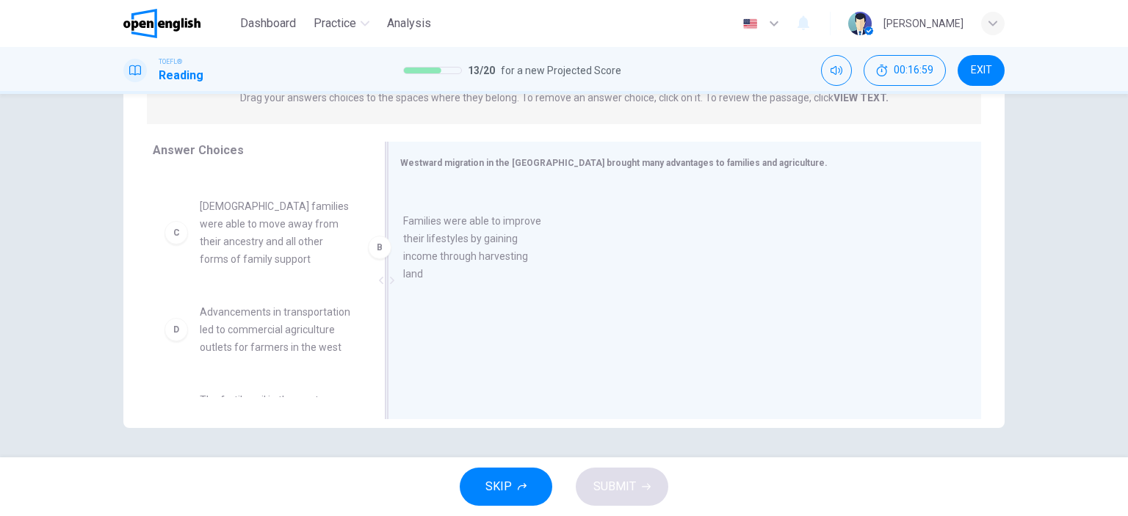
drag, startPoint x: 173, startPoint y: 242, endPoint x: 445, endPoint y: 233, distance: 271.9
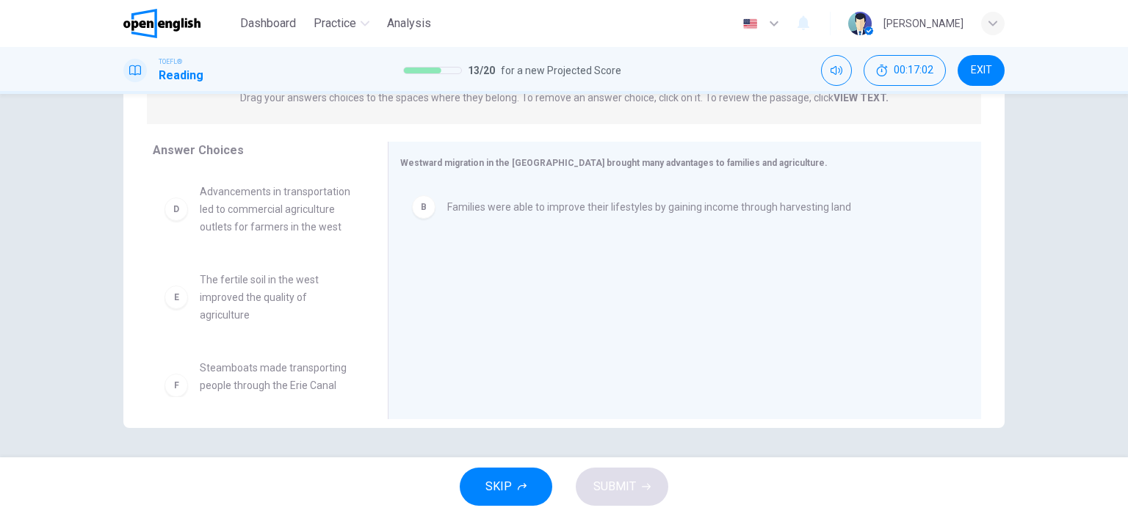
scroll to position [220, 0]
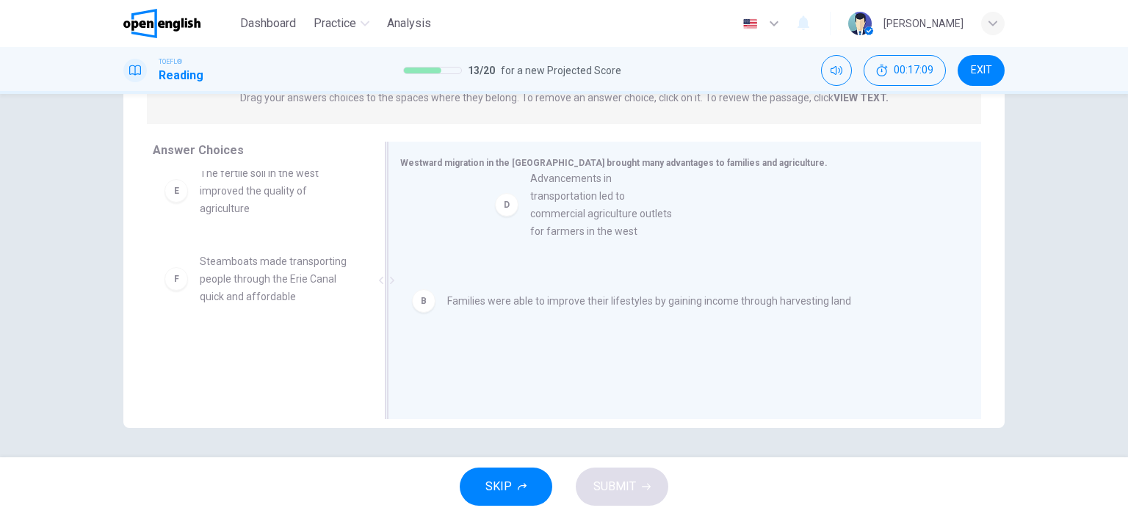
drag, startPoint x: 172, startPoint y: 212, endPoint x: 620, endPoint y: 221, distance: 448.1
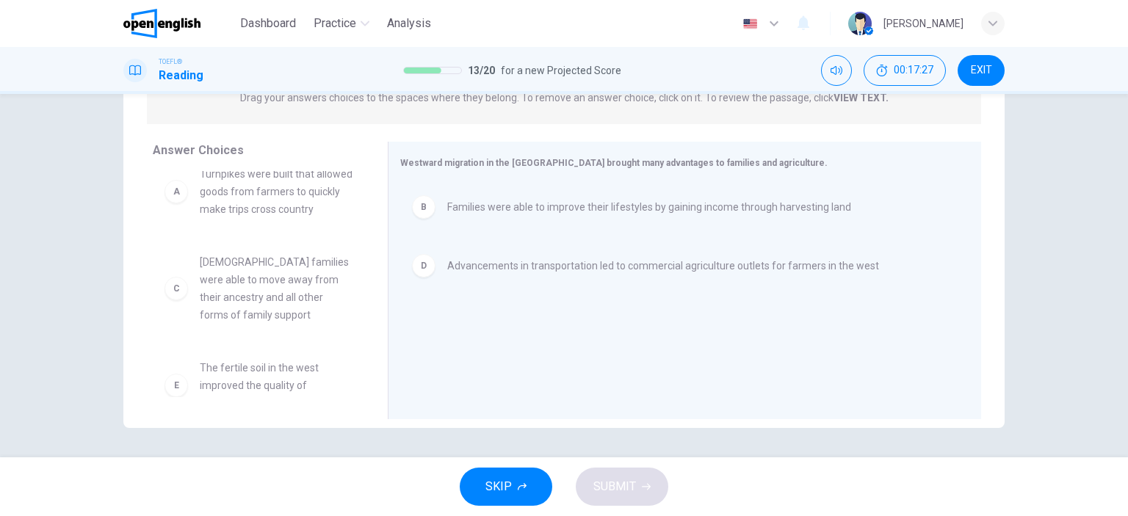
scroll to position [0, 0]
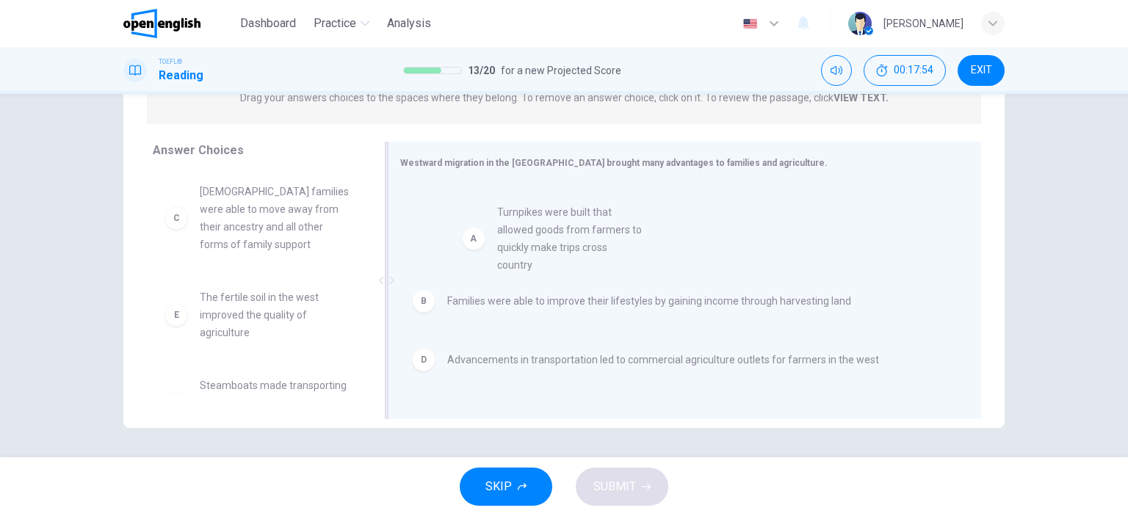
drag, startPoint x: 173, startPoint y: 223, endPoint x: 505, endPoint y: 267, distance: 334.9
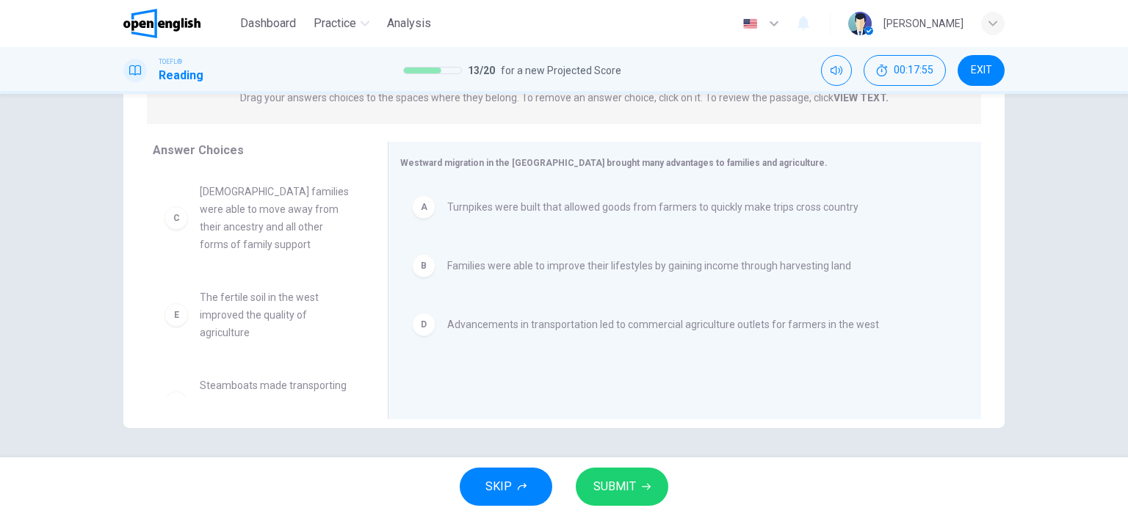
click at [627, 489] on span "SUBMIT" at bounding box center [614, 487] width 43 height 21
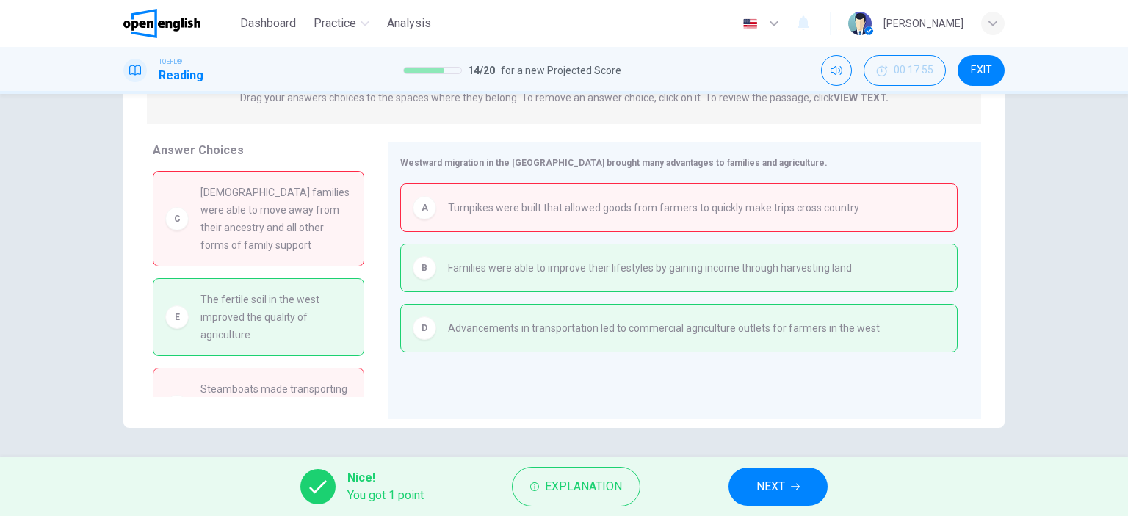
click at [771, 484] on span "NEXT" at bounding box center [771, 487] width 29 height 21
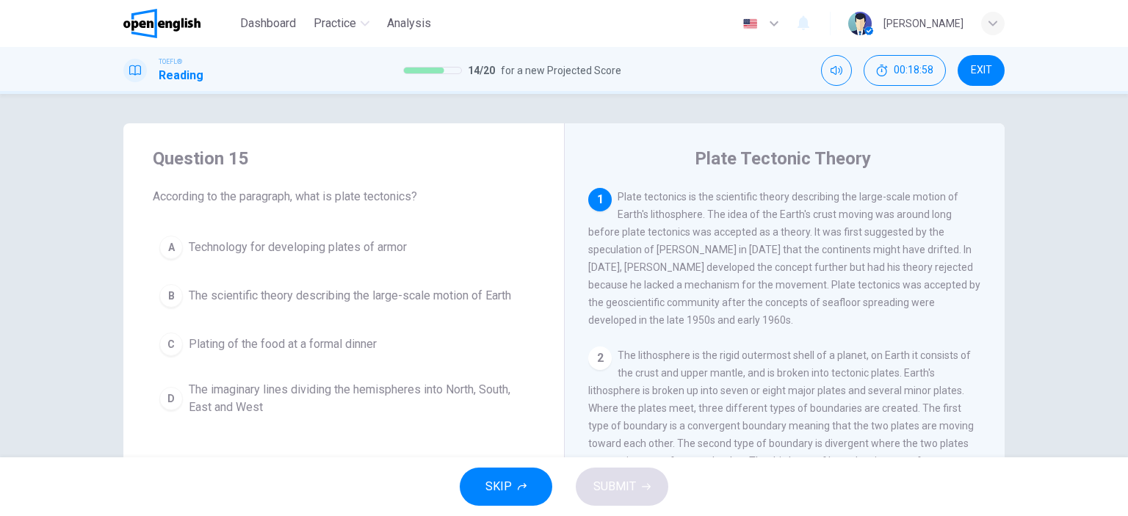
drag, startPoint x: 166, startPoint y: 296, endPoint x: 174, endPoint y: 295, distance: 8.1
click at [170, 296] on div "B" at bounding box center [171, 296] width 24 height 24
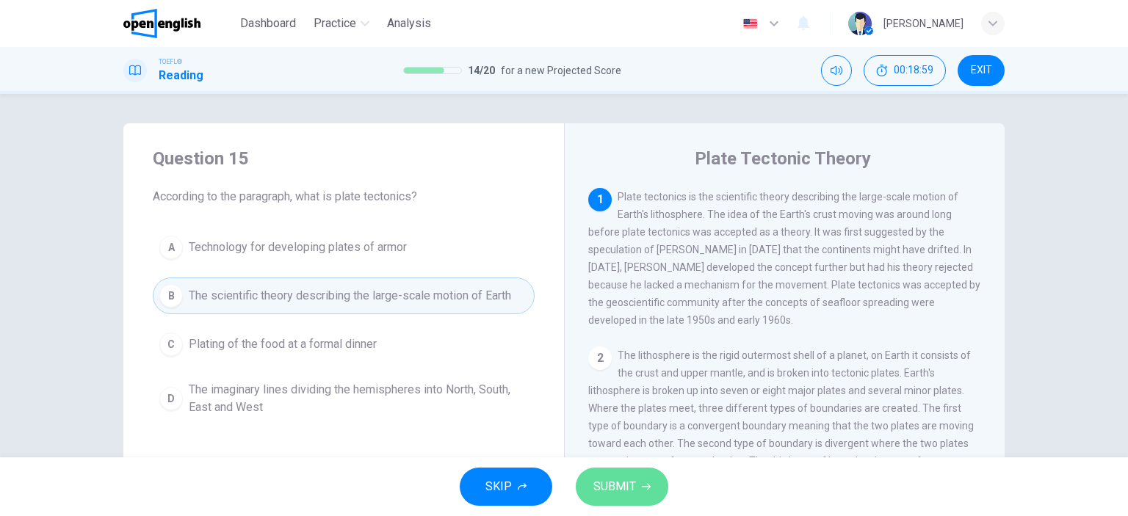
click at [598, 474] on button "SUBMIT" at bounding box center [622, 487] width 93 height 38
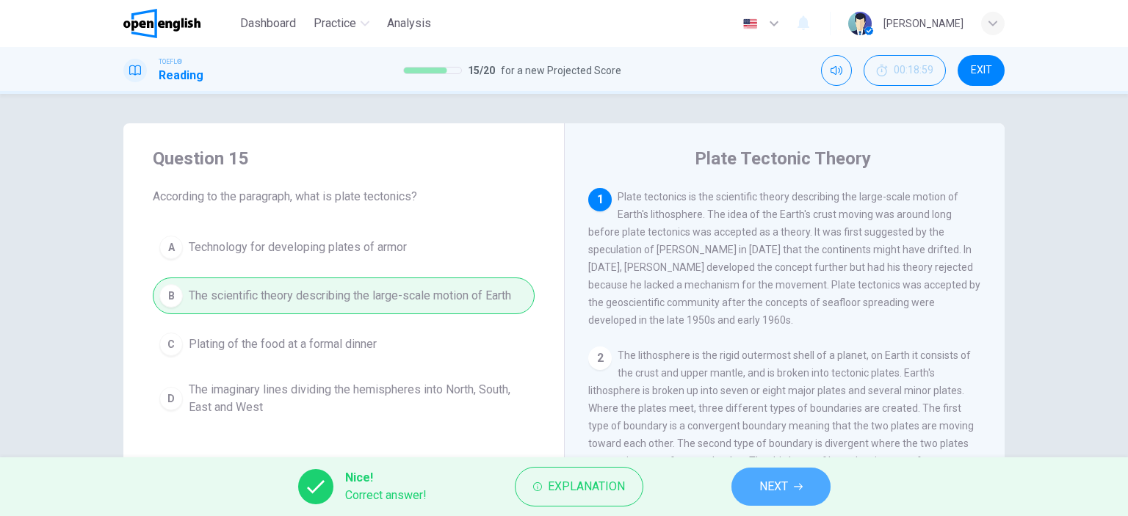
click at [790, 486] on button "NEXT" at bounding box center [781, 487] width 99 height 38
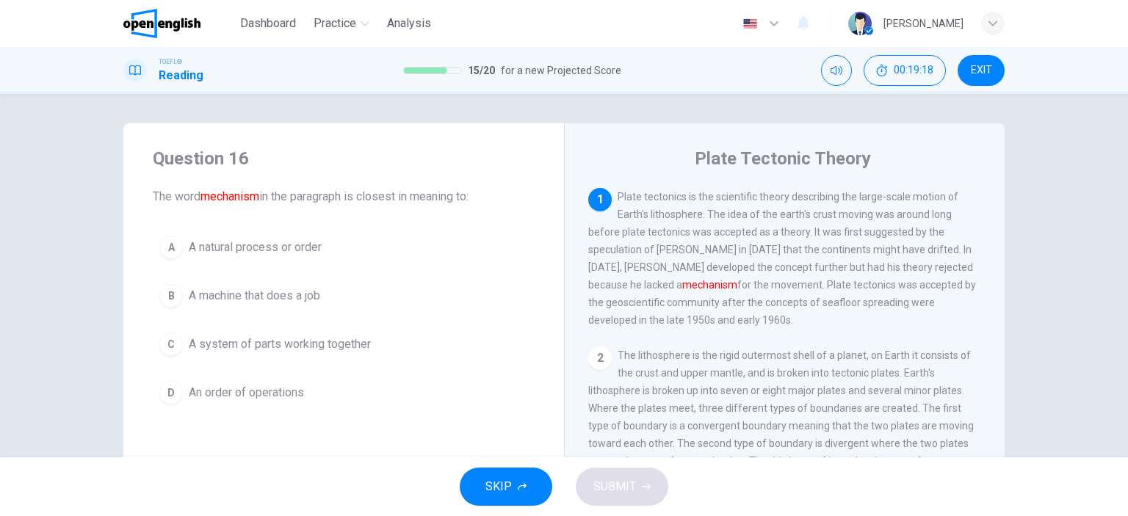
click at [167, 248] on div "A" at bounding box center [171, 248] width 24 height 24
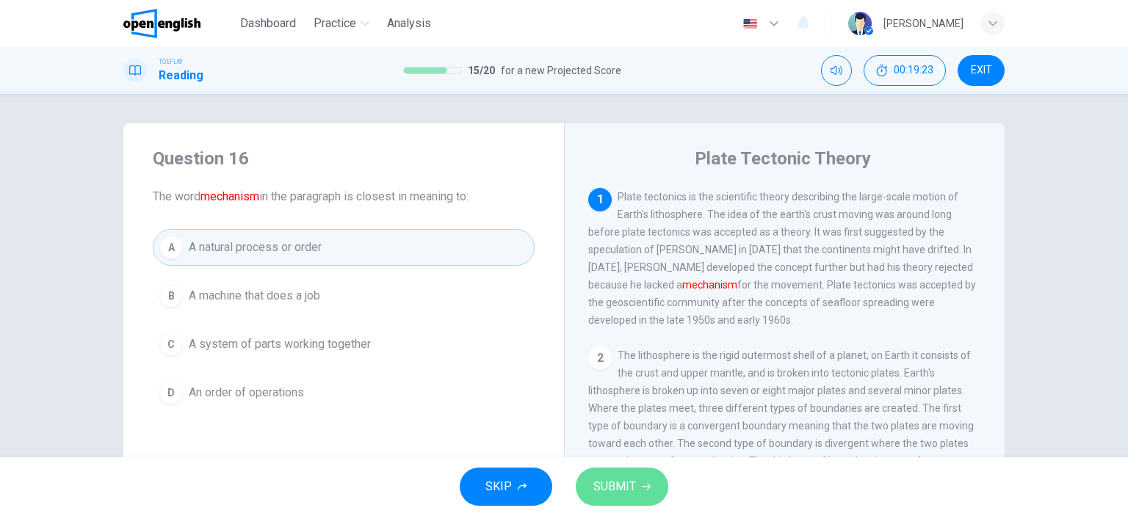
click at [632, 485] on span "SUBMIT" at bounding box center [614, 487] width 43 height 21
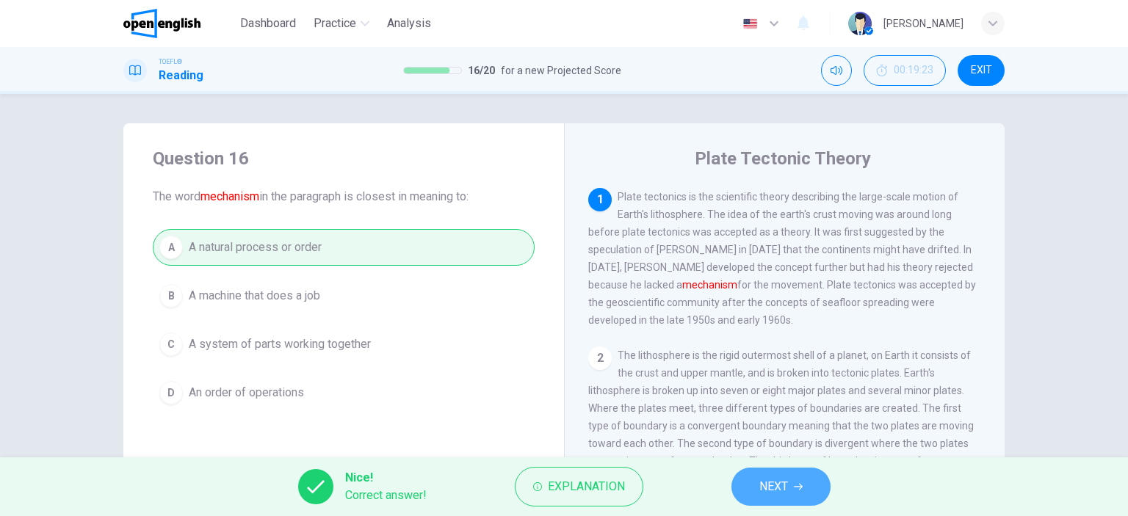
click at [805, 494] on button "NEXT" at bounding box center [781, 487] width 99 height 38
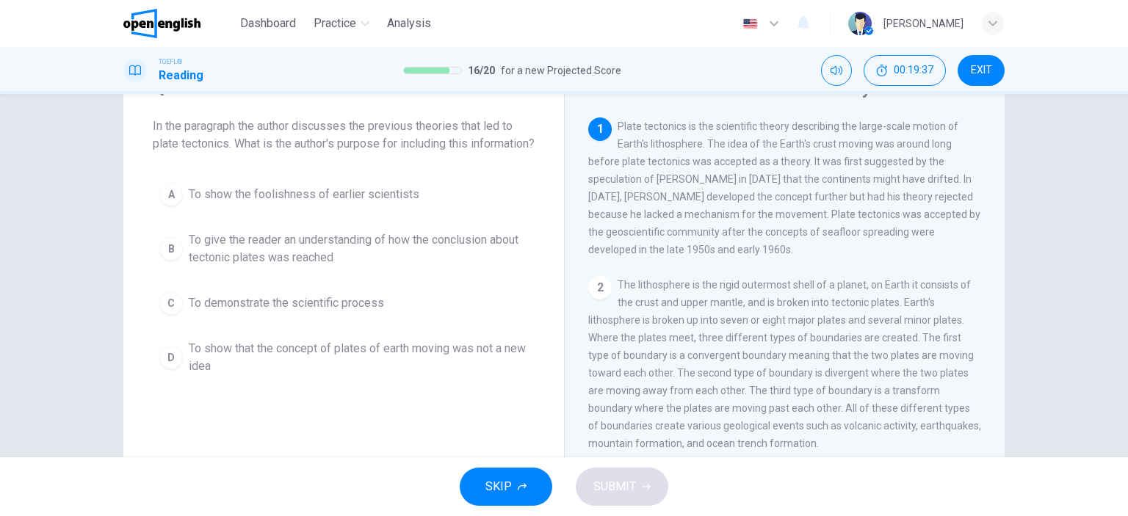
scroll to position [73, 0]
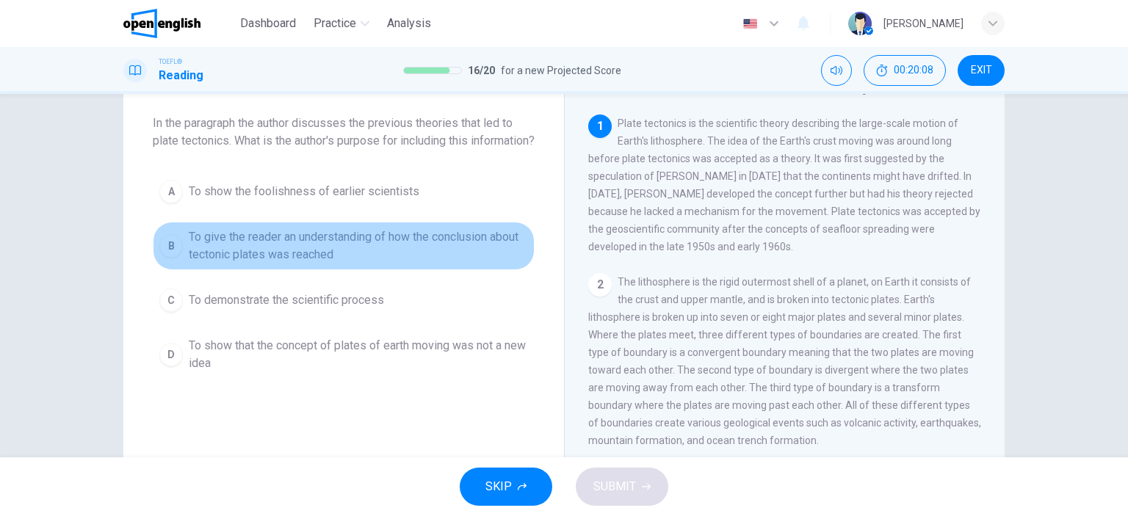
click at [167, 258] on div "B" at bounding box center [171, 246] width 24 height 24
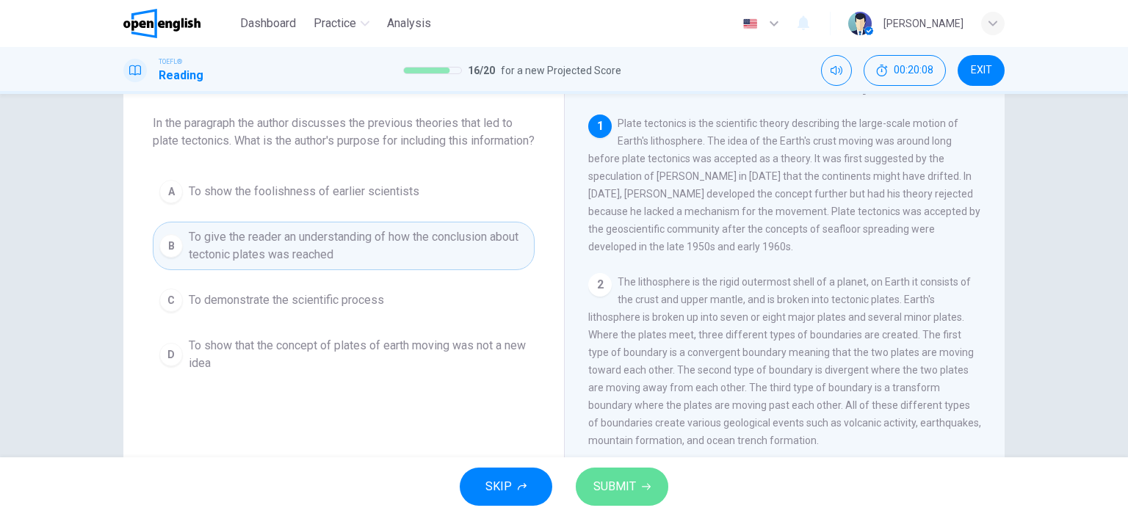
click at [638, 487] on button "SUBMIT" at bounding box center [622, 487] width 93 height 38
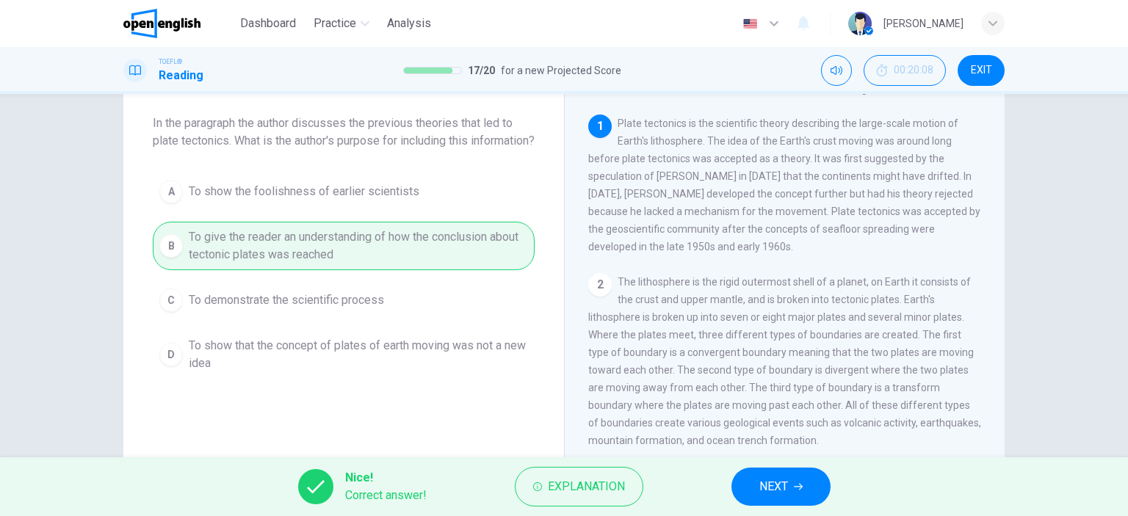
click at [759, 488] on span "NEXT" at bounding box center [773, 487] width 29 height 21
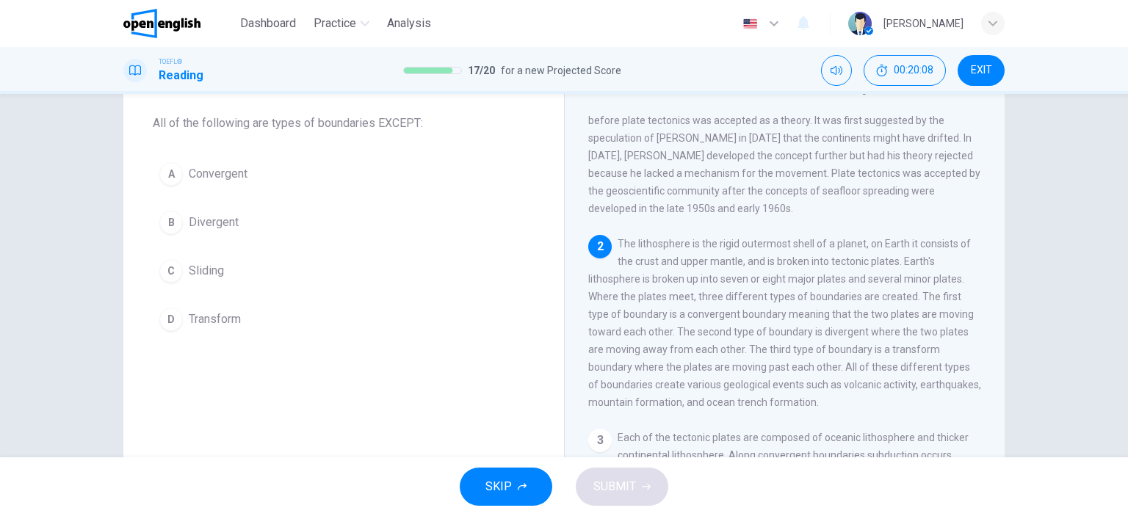
scroll to position [70, 0]
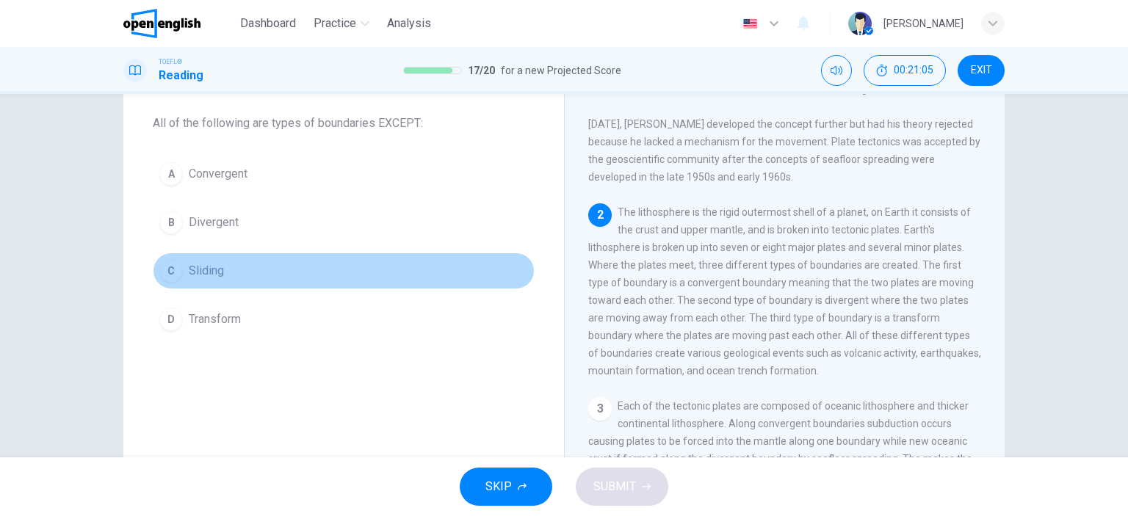
click at [174, 270] on div "C" at bounding box center [171, 271] width 24 height 24
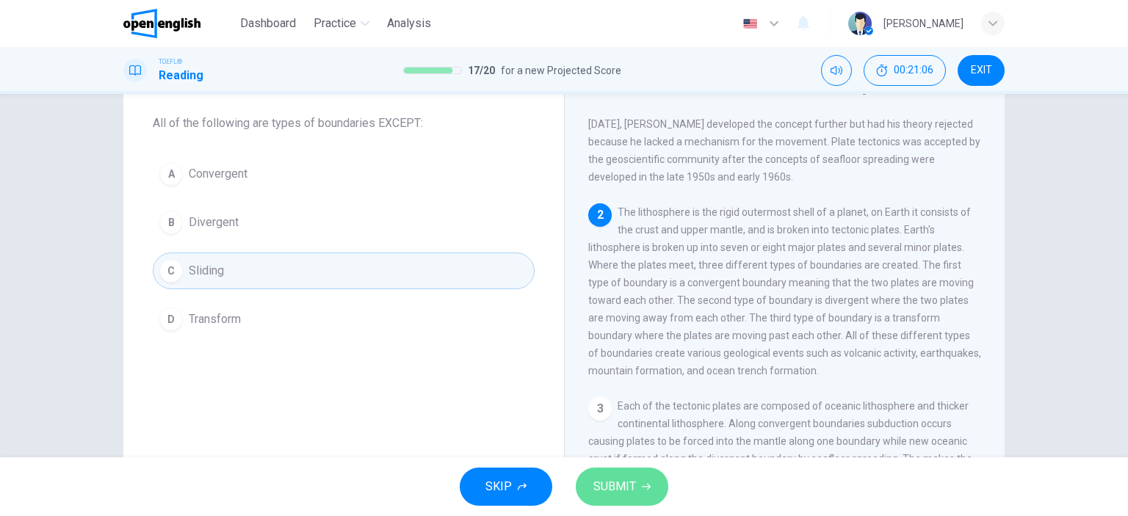
click at [615, 478] on span "SUBMIT" at bounding box center [614, 487] width 43 height 21
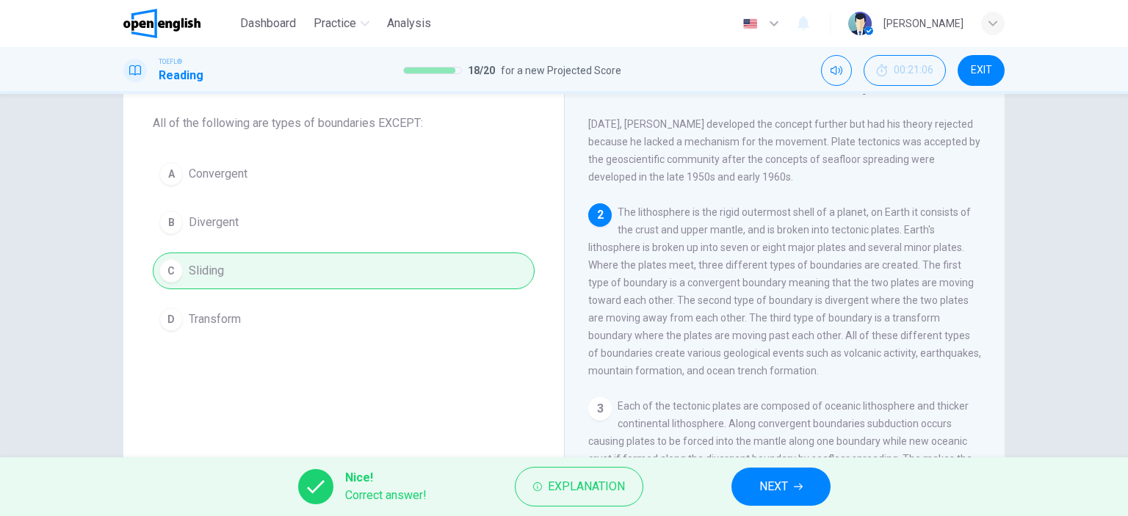
click at [811, 480] on button "NEXT" at bounding box center [781, 487] width 99 height 38
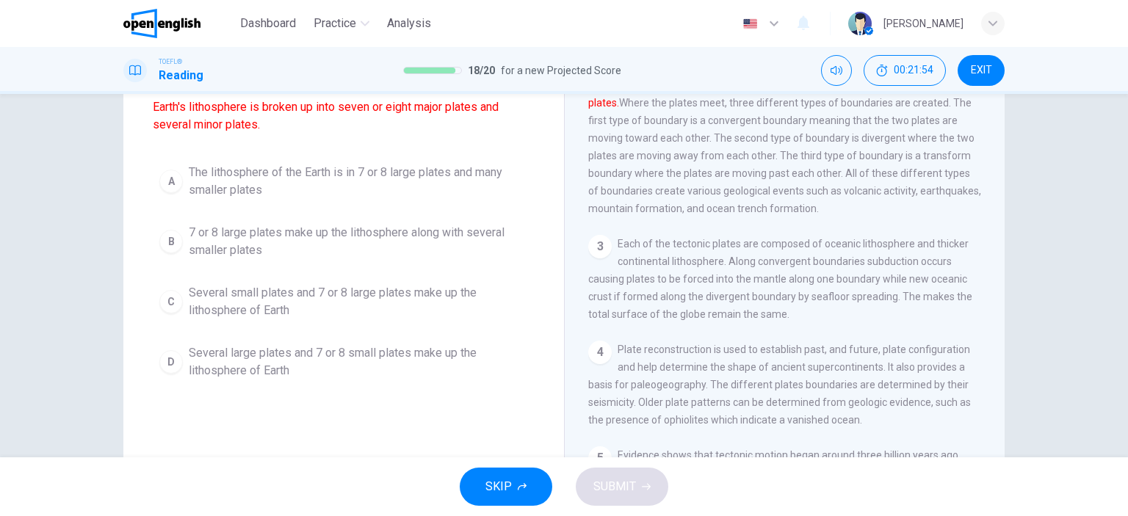
scroll to position [147, 0]
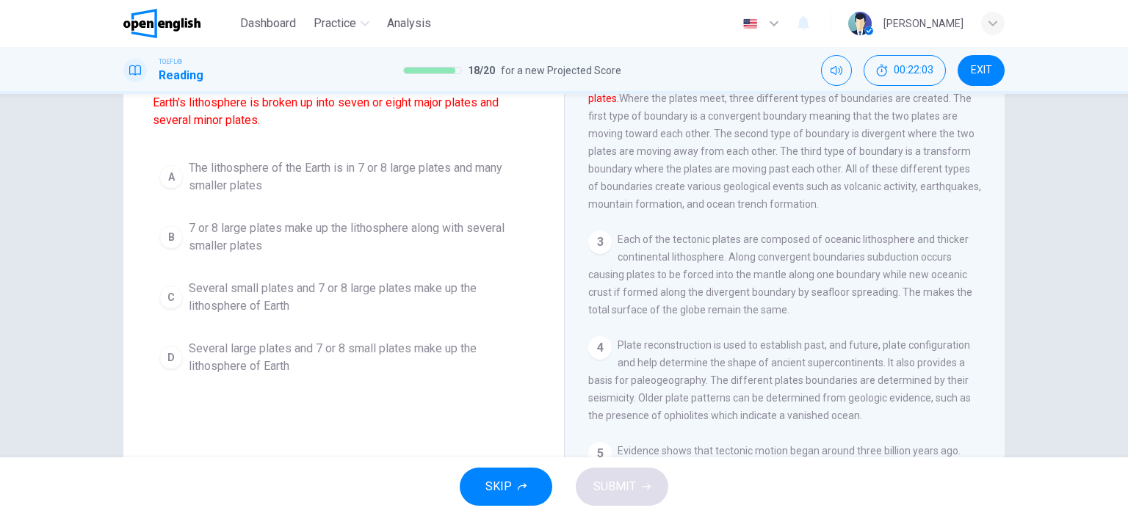
click at [167, 235] on div "B" at bounding box center [171, 237] width 24 height 24
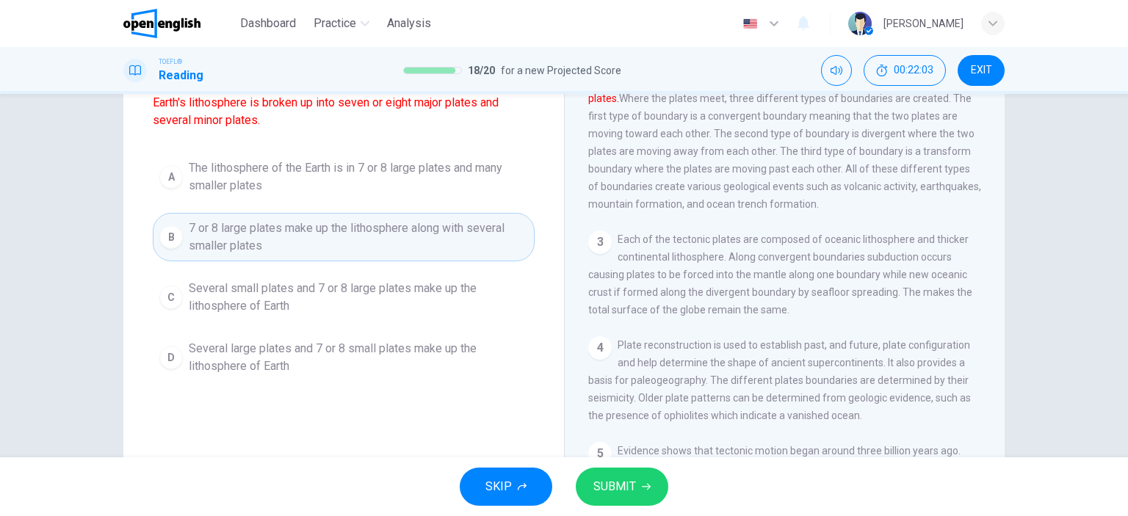
click at [620, 481] on span "SUBMIT" at bounding box center [614, 487] width 43 height 21
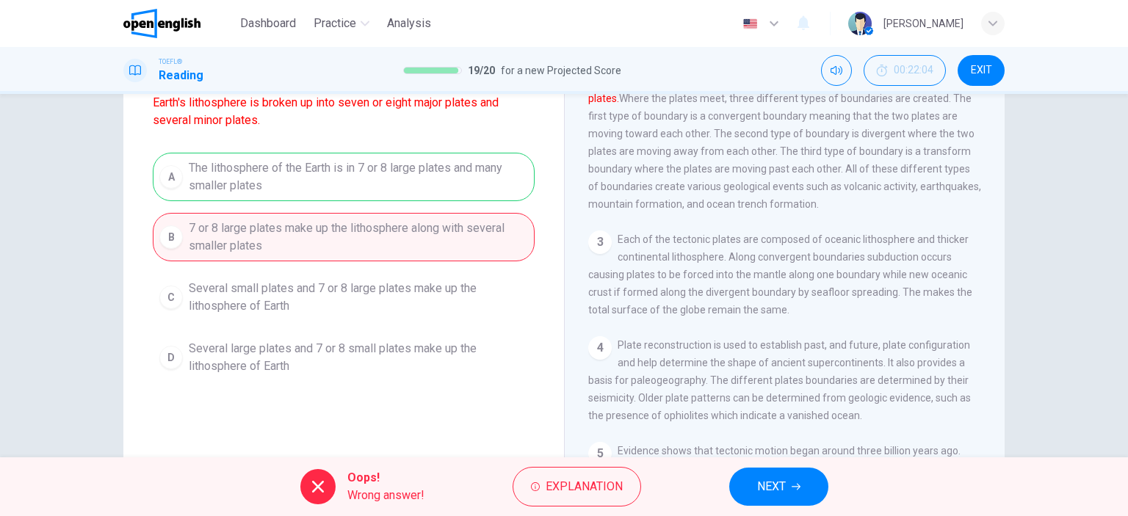
click at [749, 481] on button "NEXT" at bounding box center [778, 487] width 99 height 38
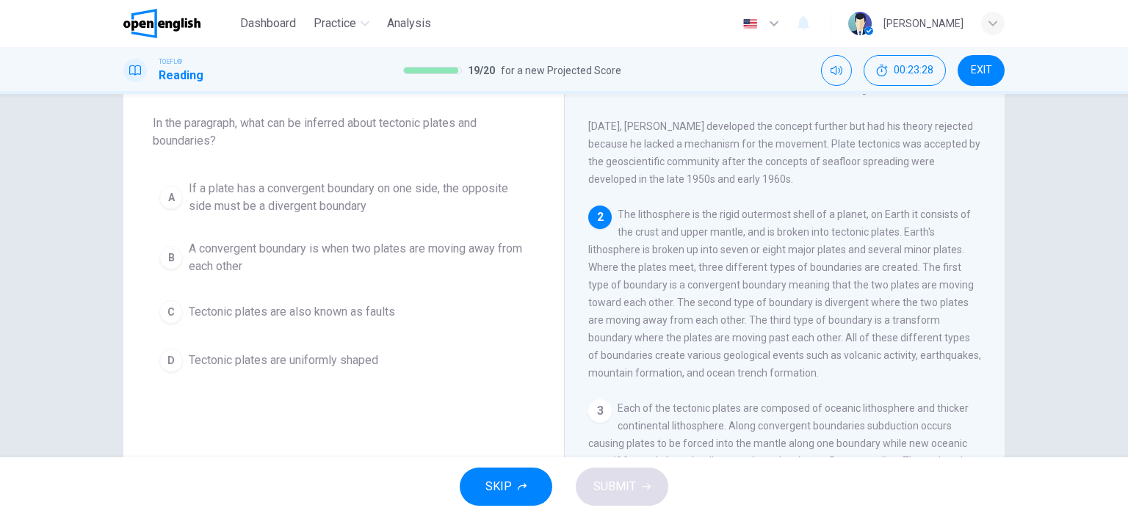
scroll to position [73, 0]
click at [165, 252] on div "B" at bounding box center [171, 258] width 24 height 24
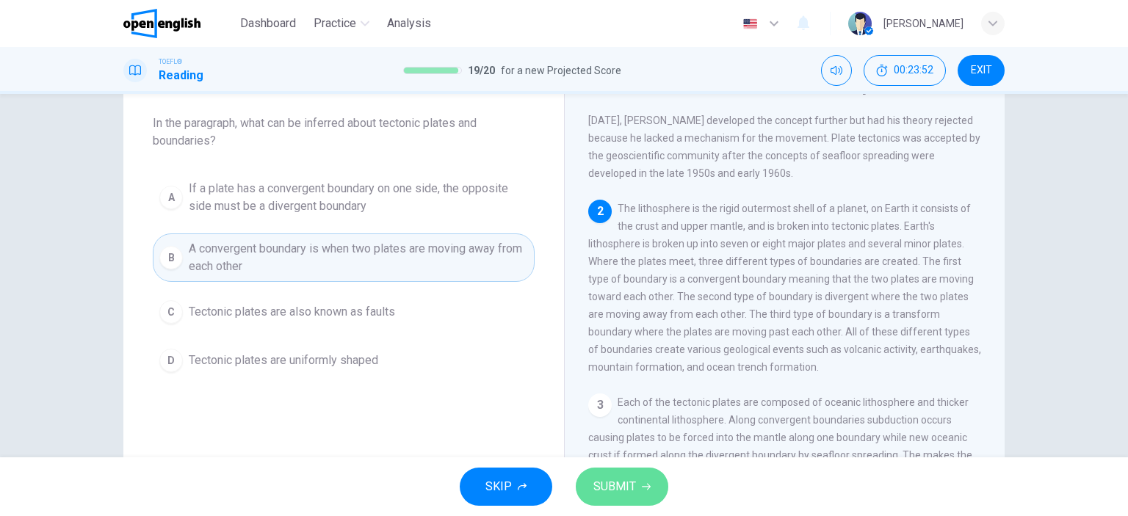
click at [632, 497] on span "SUBMIT" at bounding box center [614, 487] width 43 height 21
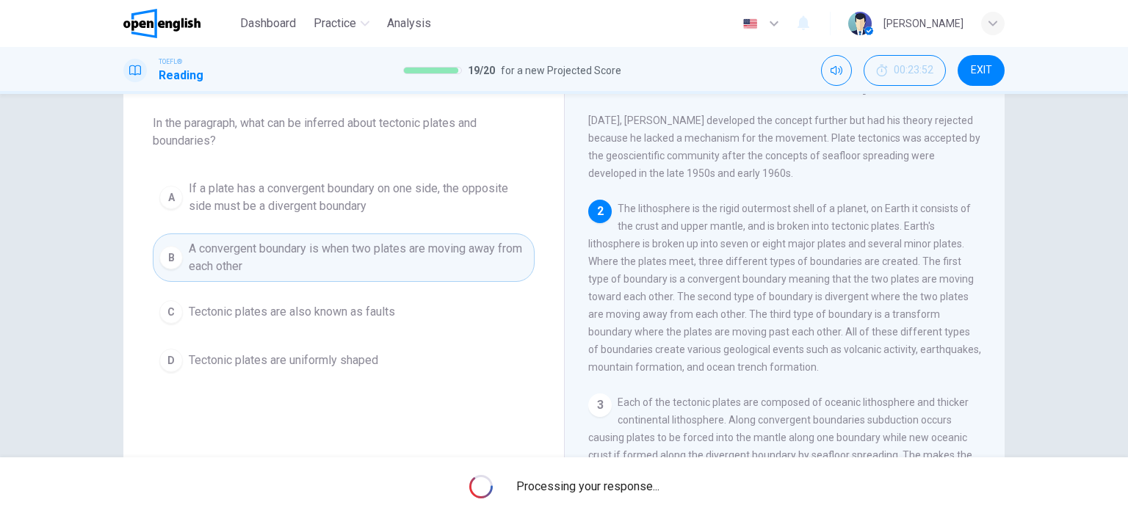
scroll to position [0, 0]
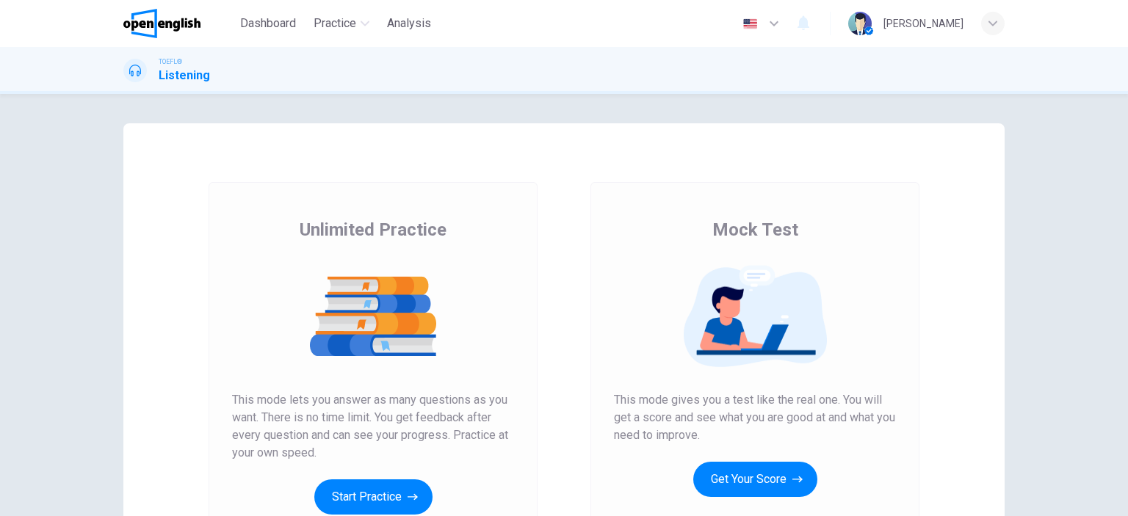
scroll to position [73, 0]
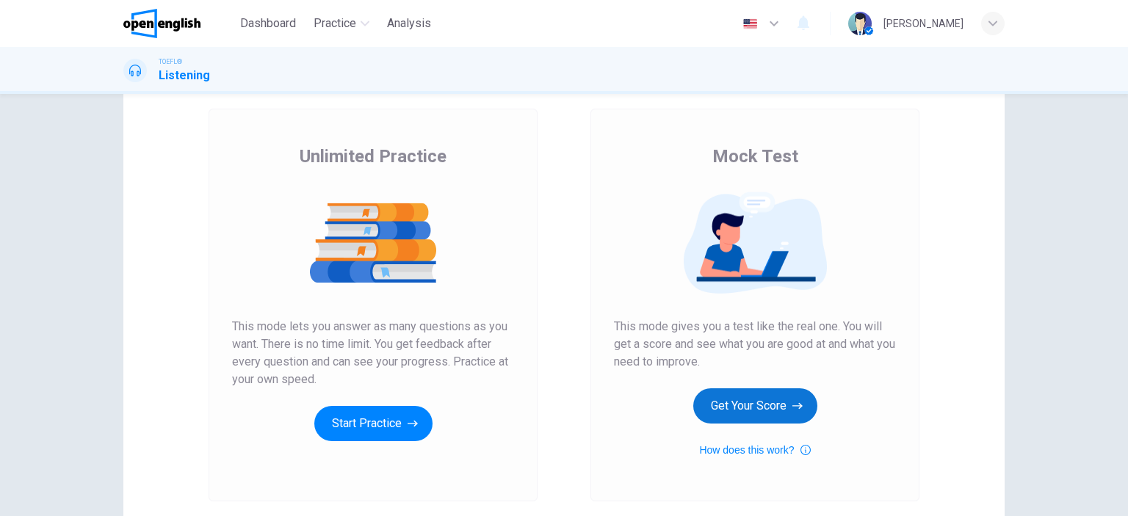
click at [755, 413] on button "Get Your Score" at bounding box center [755, 406] width 124 height 35
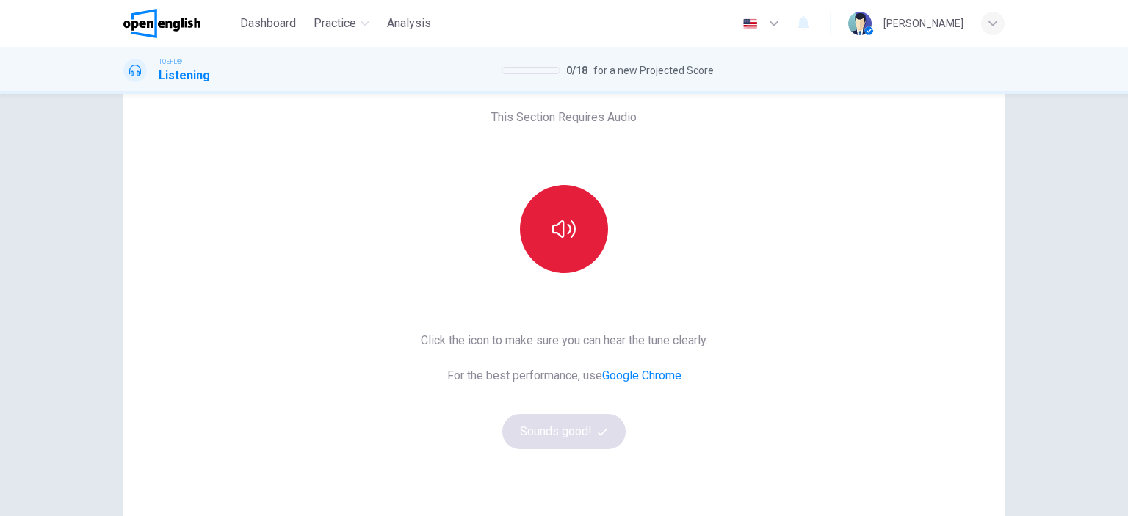
click at [560, 234] on icon "button" at bounding box center [564, 229] width 24 height 24
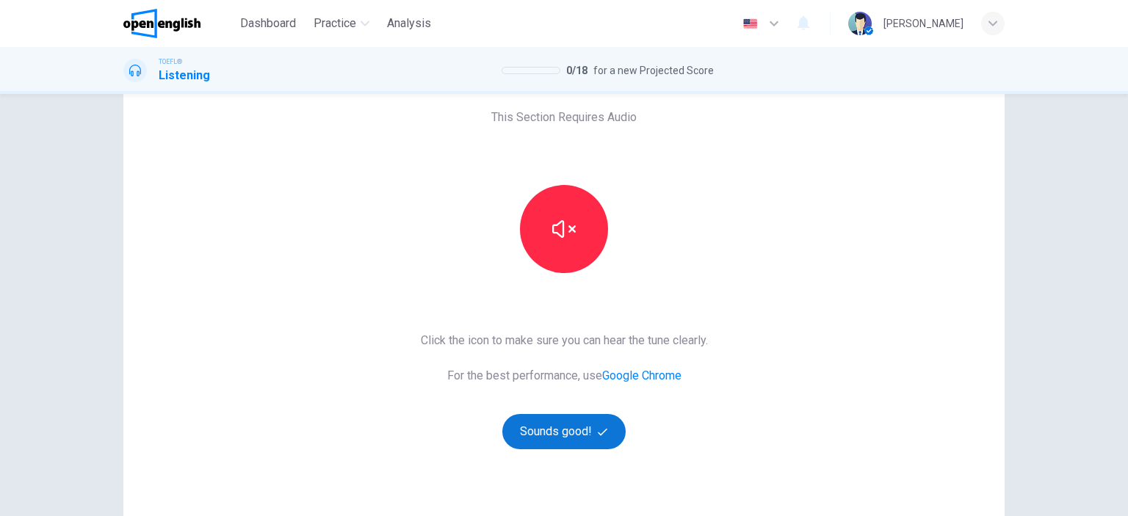
click at [559, 436] on button "Sounds good!" at bounding box center [563, 431] width 123 height 35
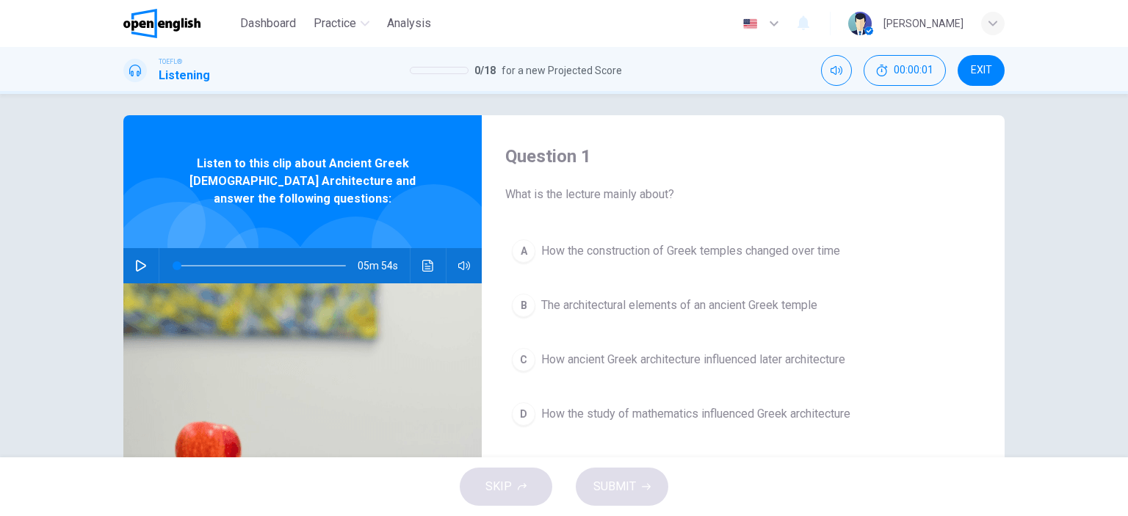
scroll to position [0, 0]
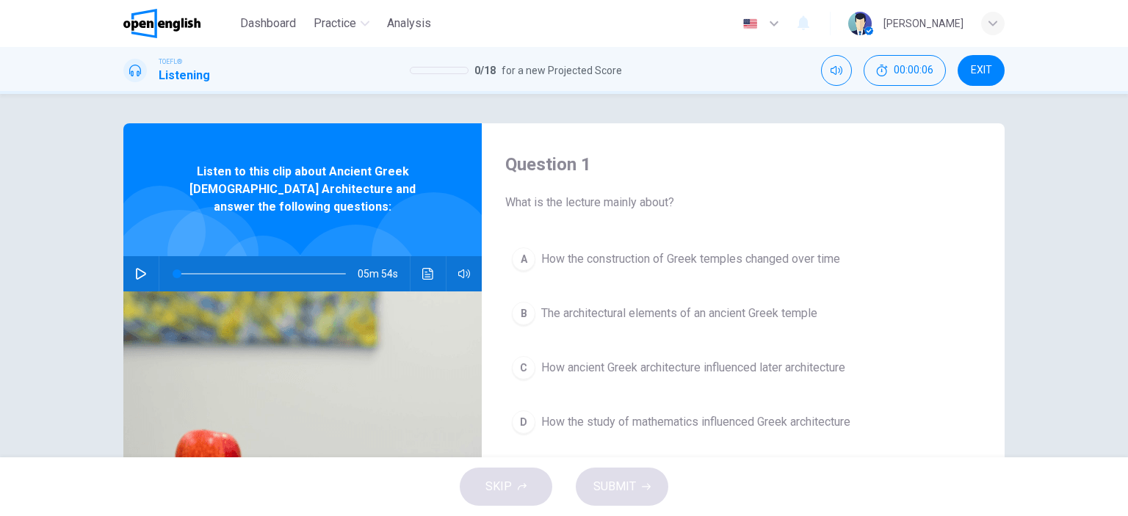
click at [136, 268] on icon "button" at bounding box center [141, 274] width 12 height 12
click at [521, 260] on div "A" at bounding box center [524, 260] width 24 height 24
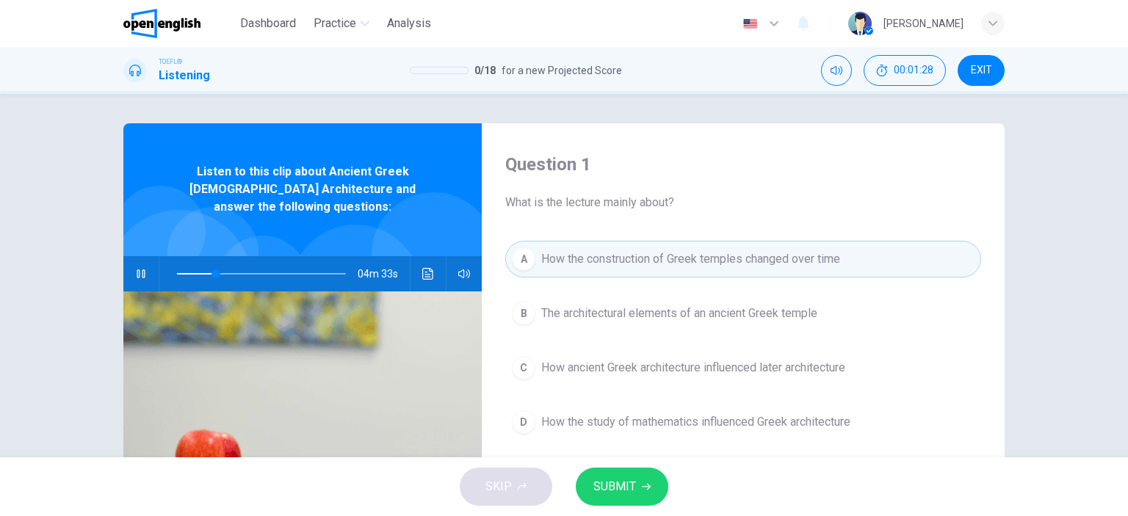
click at [620, 491] on span "SUBMIT" at bounding box center [614, 487] width 43 height 21
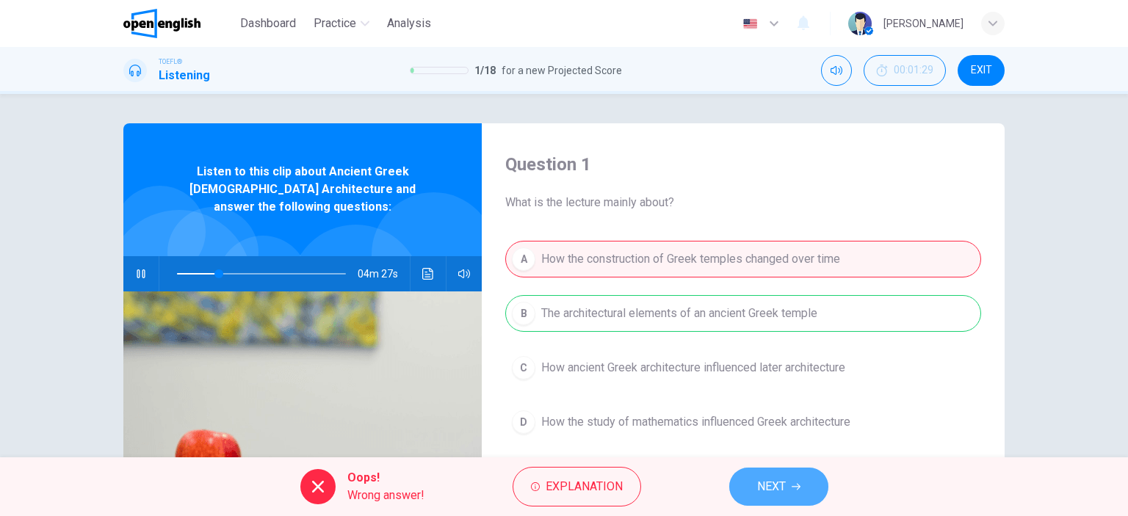
click at [793, 483] on icon "button" at bounding box center [796, 487] width 9 height 9
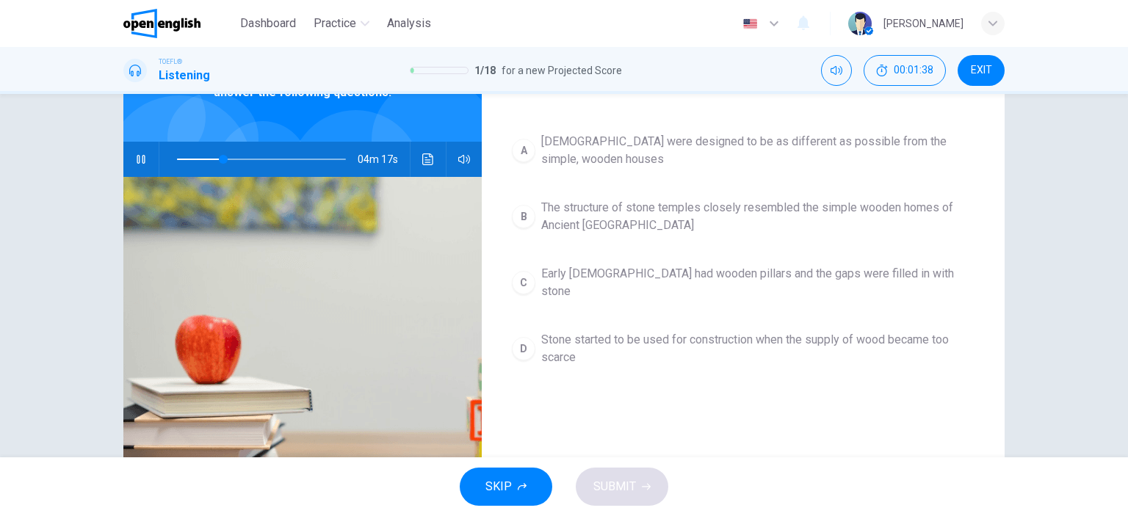
scroll to position [59, 0]
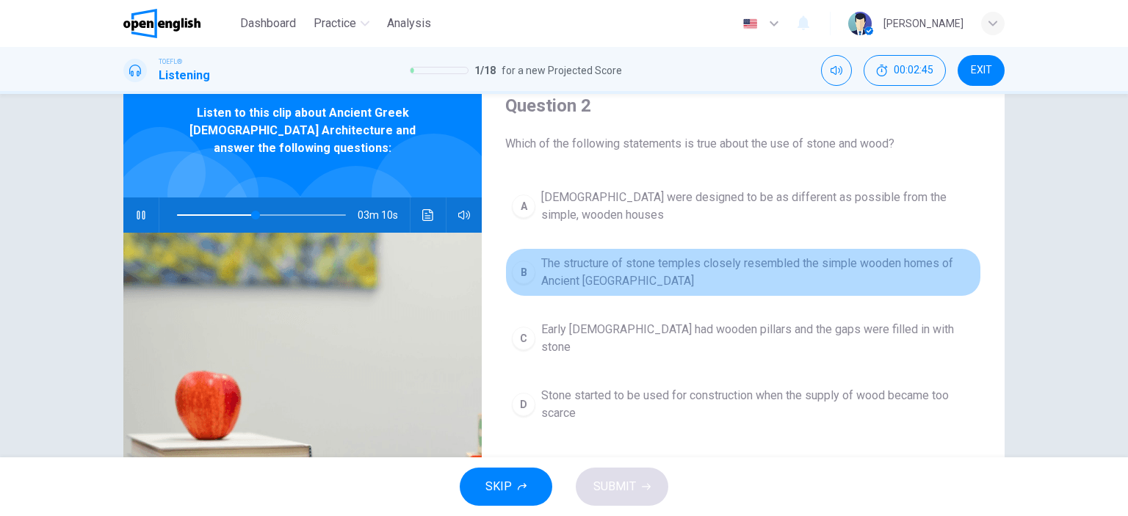
click at [516, 269] on div "B" at bounding box center [524, 273] width 24 height 24
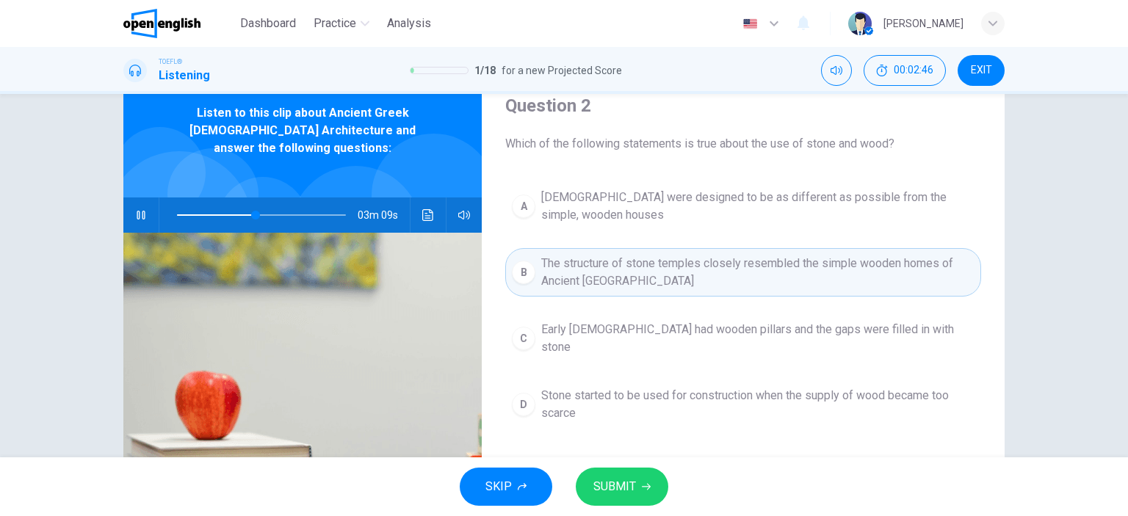
click at [620, 493] on span "SUBMIT" at bounding box center [614, 487] width 43 height 21
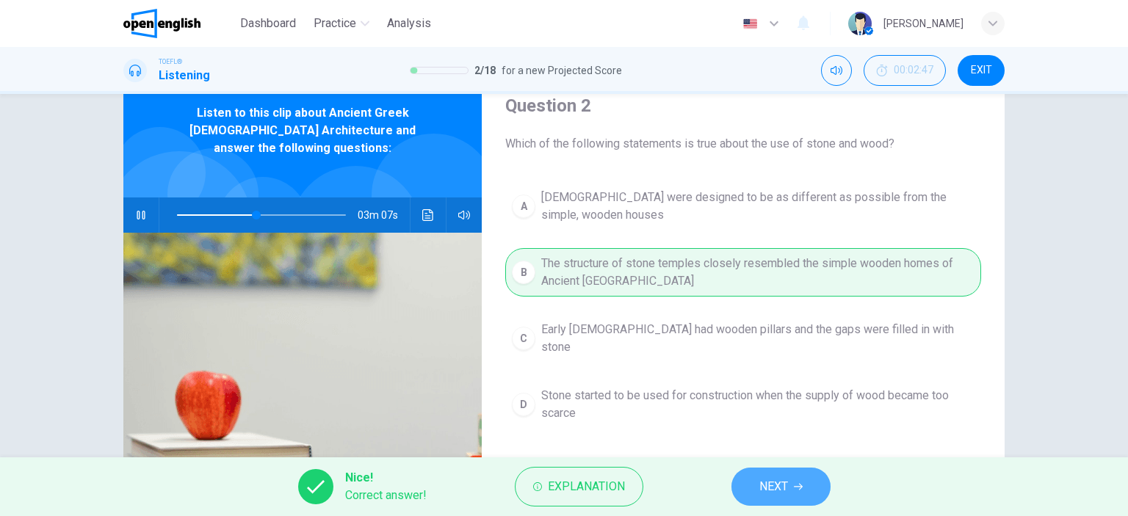
click at [789, 484] on button "NEXT" at bounding box center [781, 487] width 99 height 38
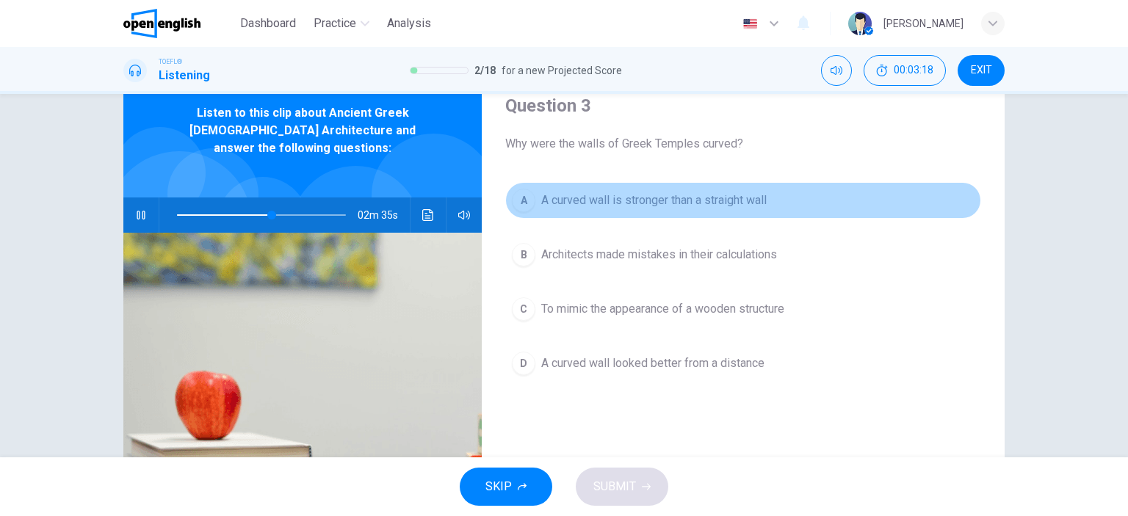
click at [519, 198] on div "A" at bounding box center [524, 201] width 24 height 24
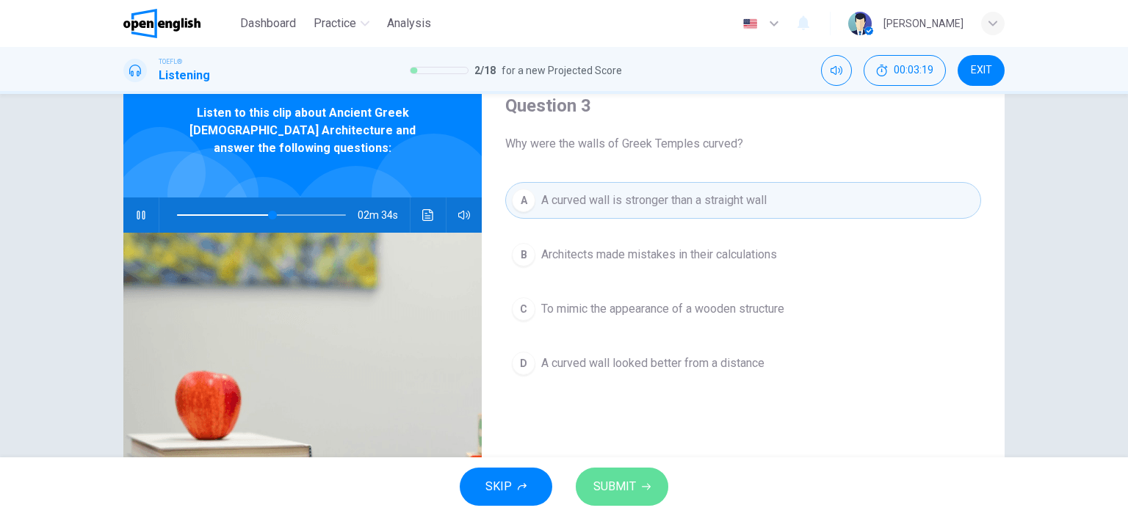
click at [620, 493] on span "SUBMIT" at bounding box center [614, 487] width 43 height 21
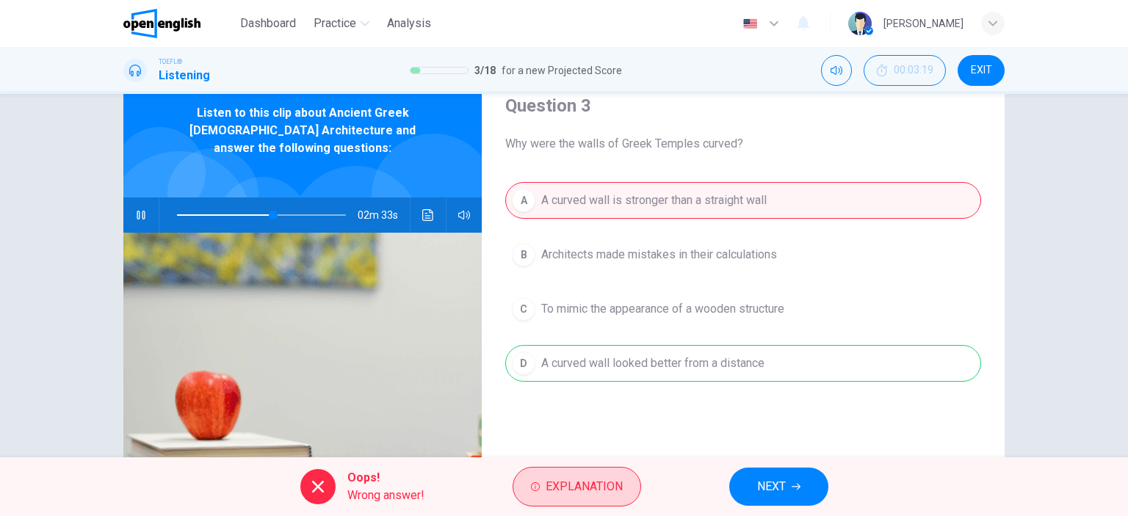
type input "**"
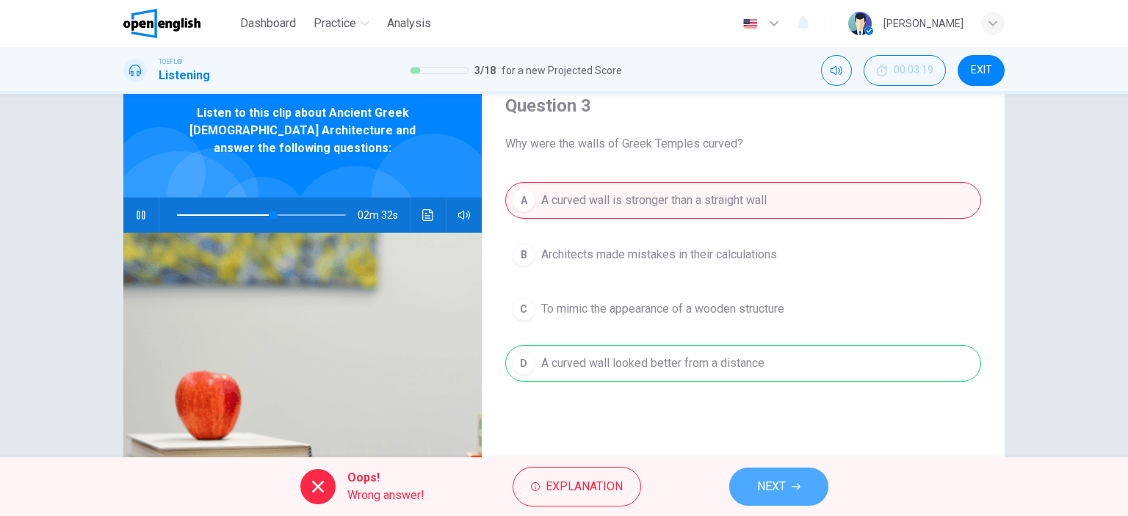
click at [804, 496] on button "NEXT" at bounding box center [778, 487] width 99 height 38
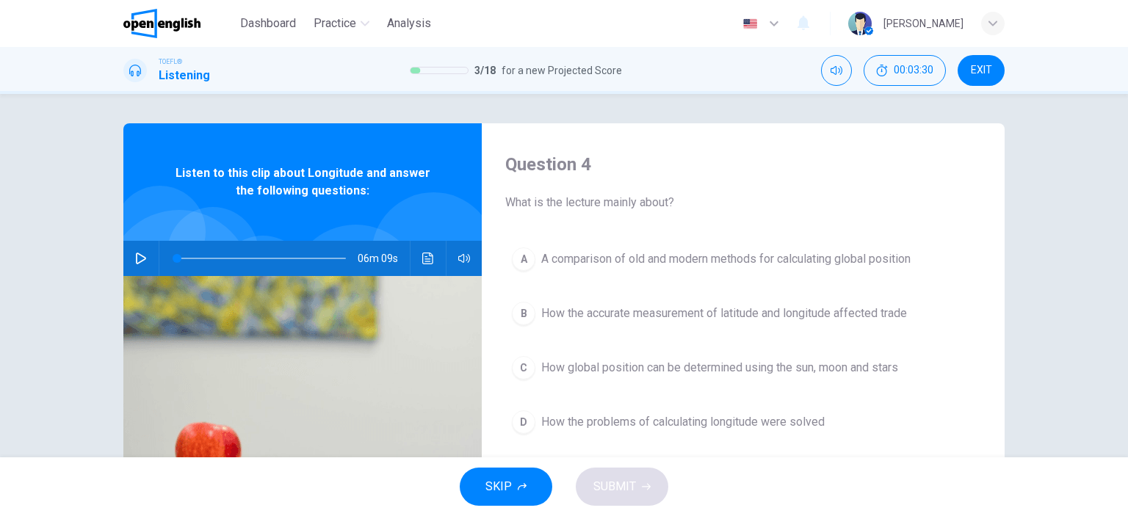
click at [170, 27] on img at bounding box center [161, 23] width 77 height 29
